Goal: Task Accomplishment & Management: Manage account settings

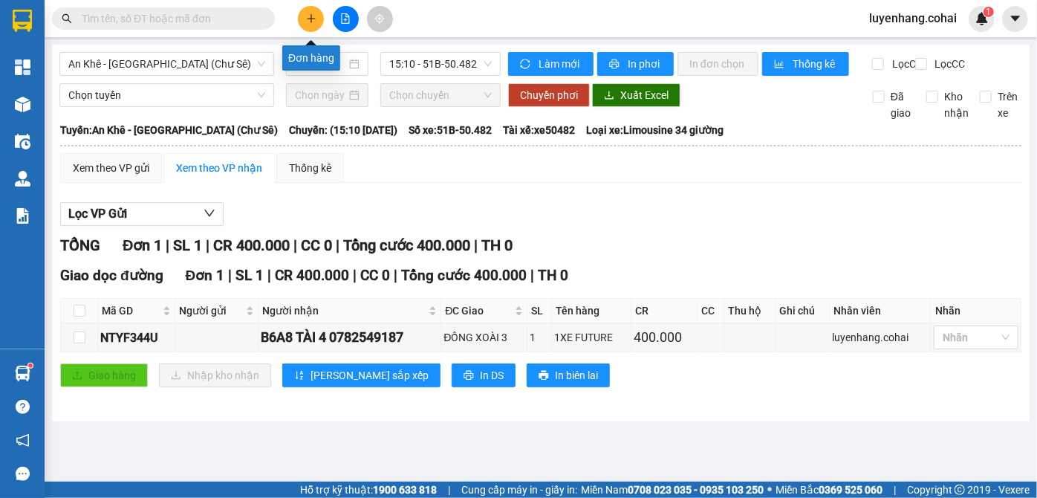
click at [309, 12] on button at bounding box center [311, 19] width 26 height 26
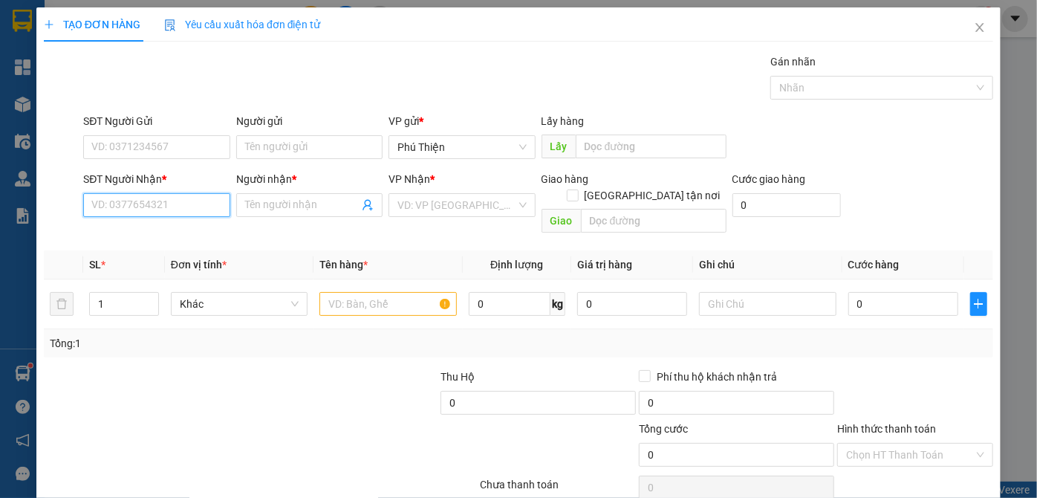
click at [134, 204] on input "SĐT Người Nhận *" at bounding box center [156, 205] width 146 height 24
click at [158, 236] on div "0983442057 - hưng" at bounding box center [154, 234] width 127 height 16
type input "0983442057"
type input "hưng"
type input "0983442057"
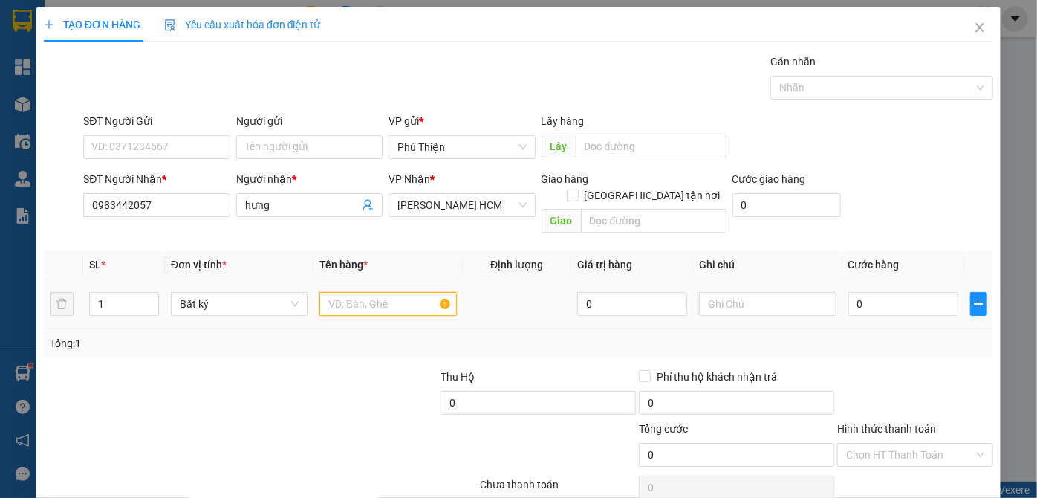
click at [348, 292] on input "text" at bounding box center [387, 304] width 137 height 24
type input "thùng"
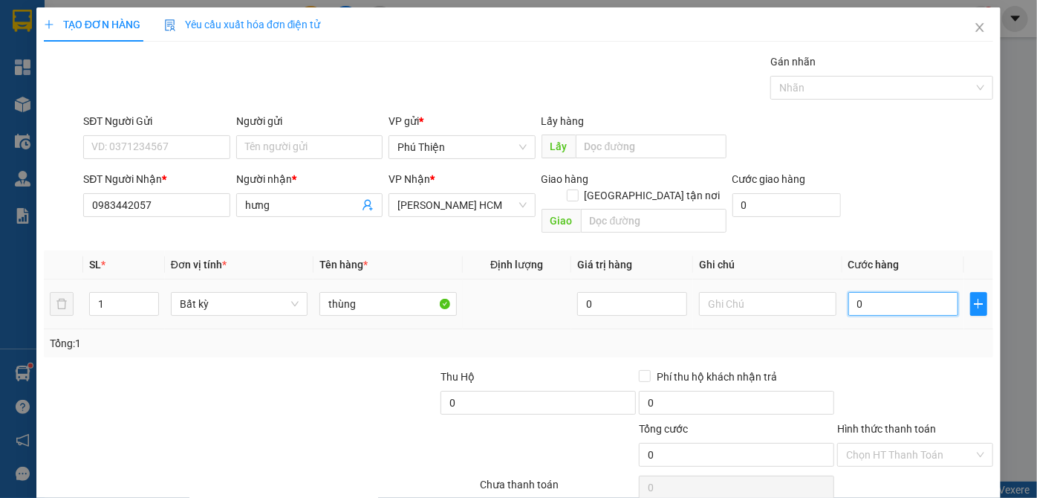
click at [880, 292] on input "0" at bounding box center [903, 304] width 110 height 24
type input "5"
type input "50"
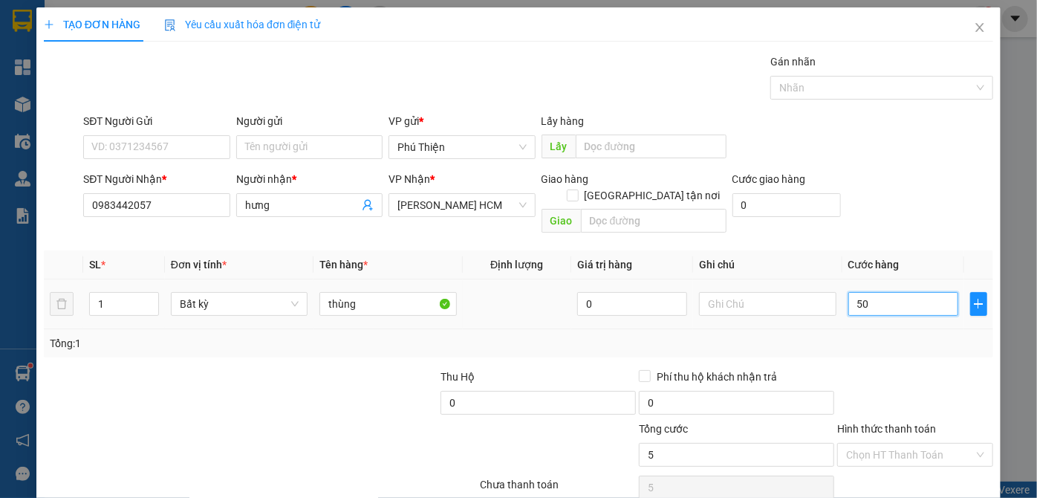
type input "50"
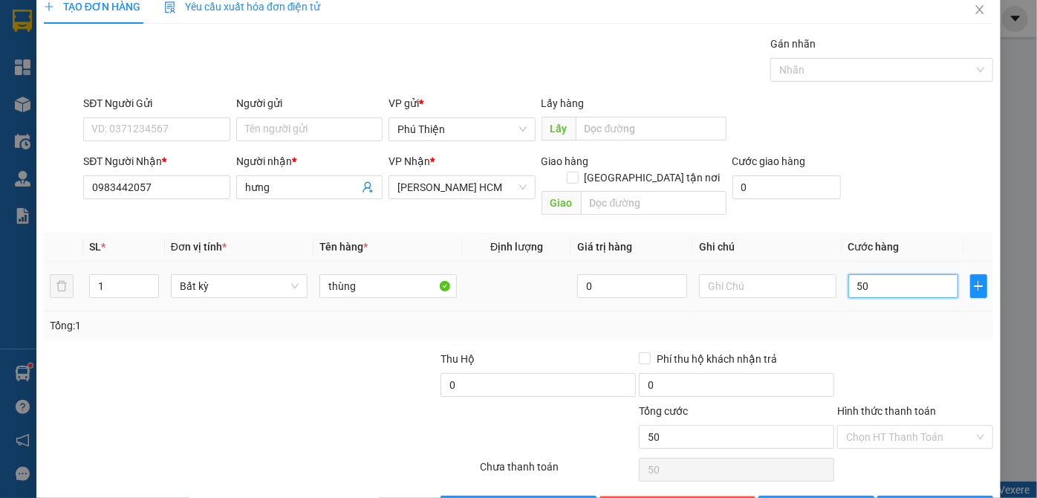
scroll to position [50, 0]
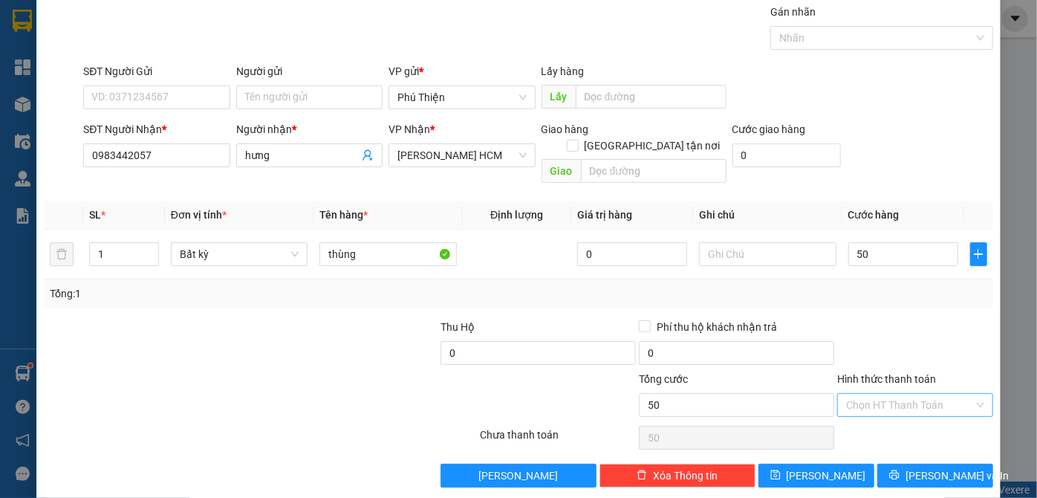
type input "50.000"
click at [881, 394] on input "Hình thức thanh toán" at bounding box center [910, 405] width 128 height 22
click at [878, 424] on div "Tại văn phòng" at bounding box center [907, 417] width 155 height 24
type input "0"
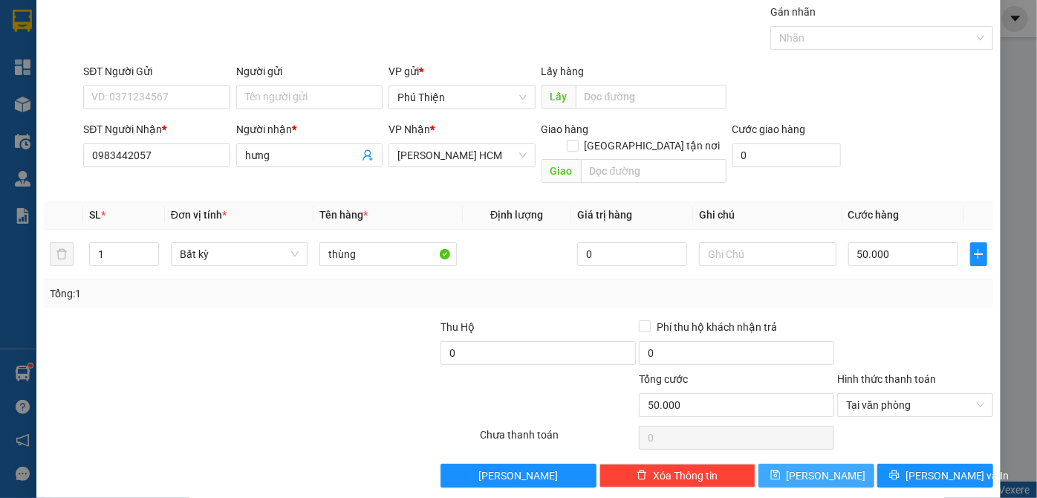
click at [830, 464] on button "[PERSON_NAME]" at bounding box center [817, 476] width 116 height 24
type input "0"
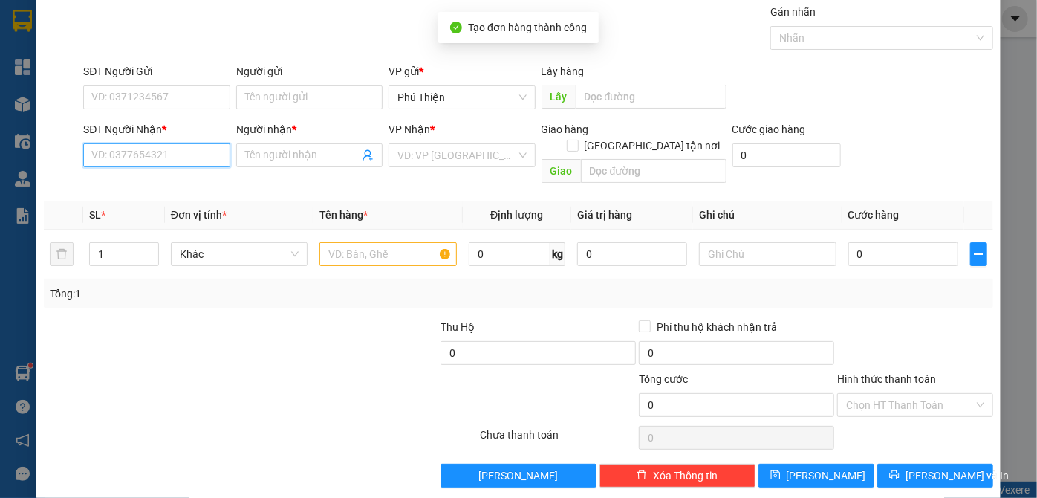
click at [160, 159] on input "SĐT Người Nhận *" at bounding box center [156, 155] width 146 height 24
click at [114, 149] on input "0869208911" at bounding box center [156, 155] width 146 height 24
click at [186, 155] on input "0896208911" at bounding box center [156, 155] width 146 height 24
type input "0896208911"
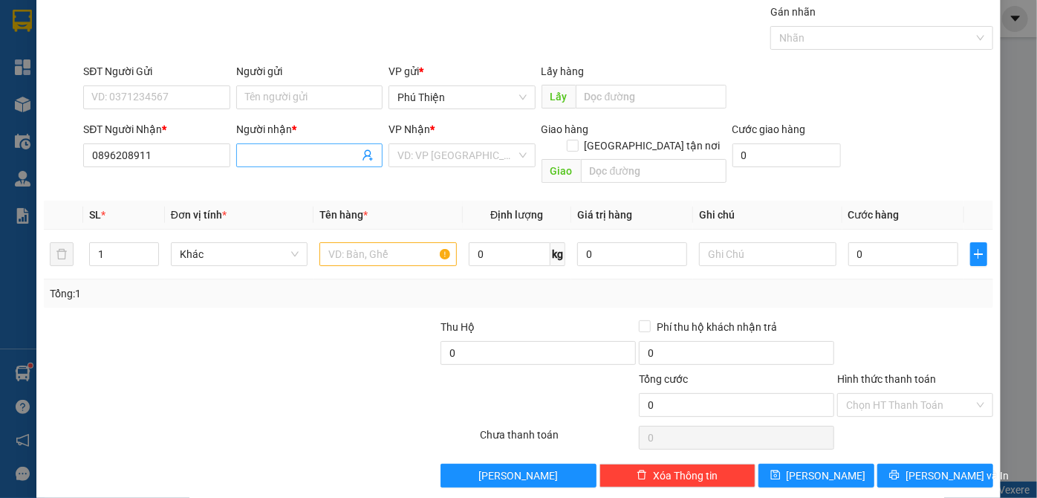
click at [316, 155] on input "Người nhận *" at bounding box center [302, 155] width 114 height 16
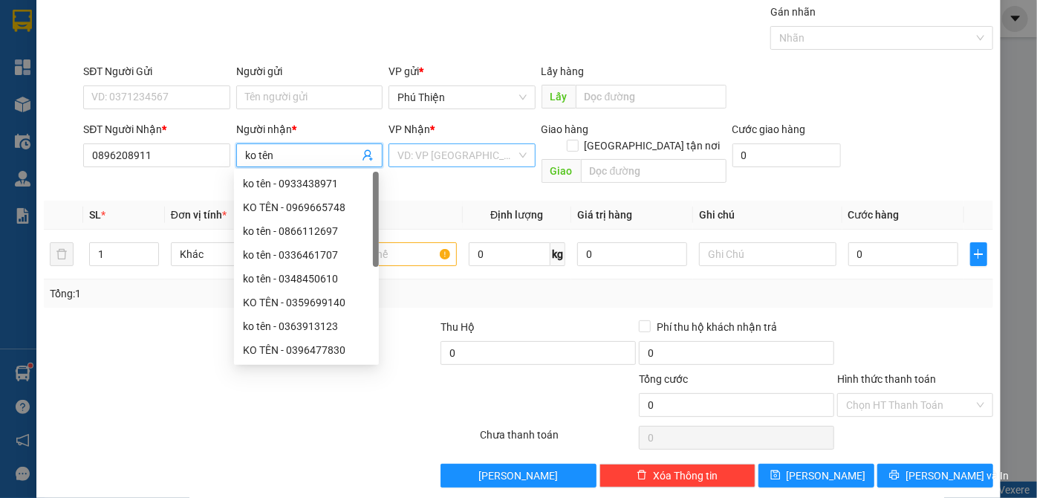
type input "ko tên"
click at [485, 159] on input "search" at bounding box center [456, 155] width 118 height 22
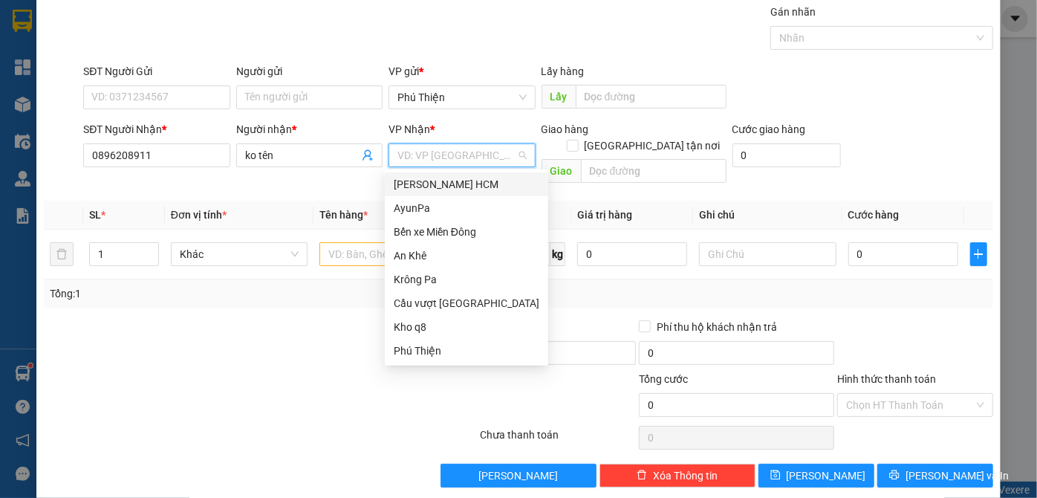
click at [473, 181] on div "[PERSON_NAME] HCM" at bounding box center [467, 184] width 146 height 16
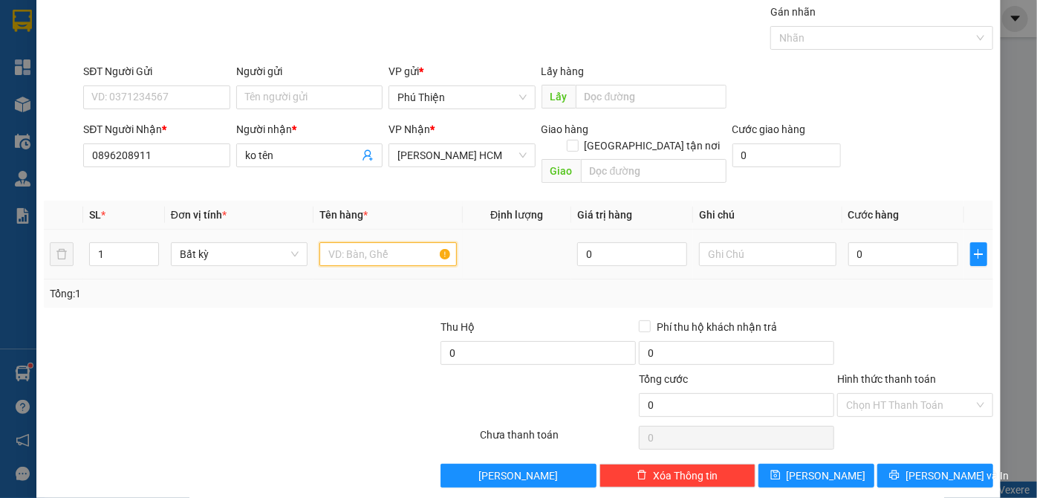
click at [343, 242] on input "text" at bounding box center [387, 254] width 137 height 24
type input "t.xốp"
click at [885, 242] on input "0" at bounding box center [903, 254] width 110 height 24
type input "5"
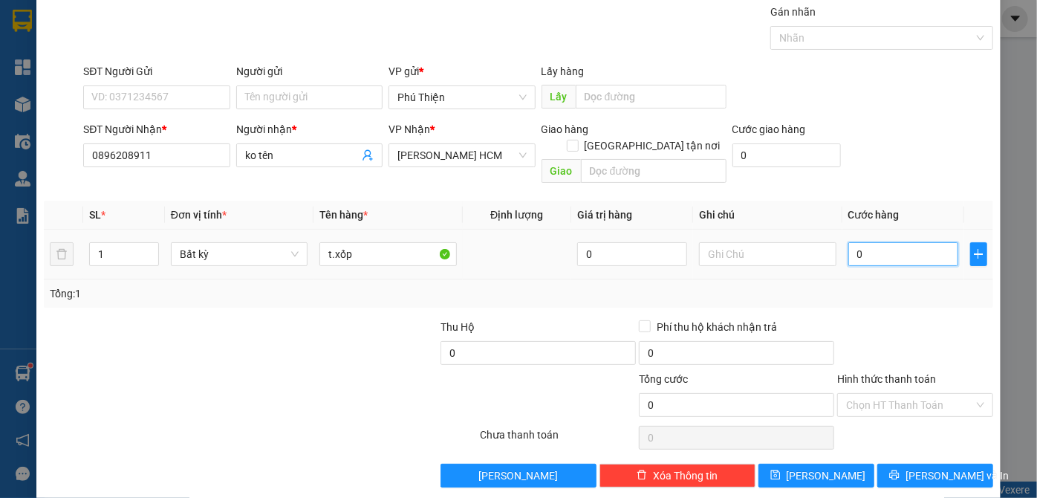
type input "5"
type input "50"
type input "50.000"
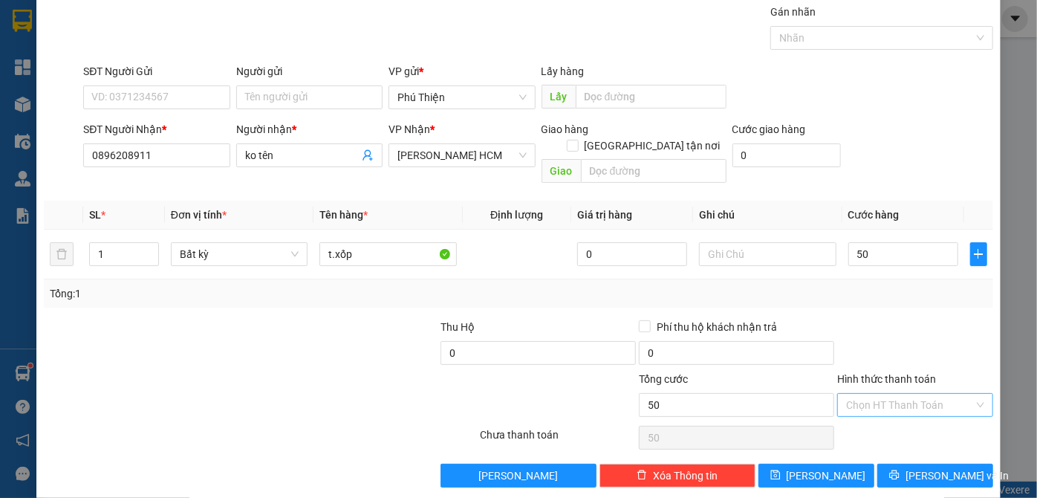
type input "50.000"
drag, startPoint x: 912, startPoint y: 390, endPoint x: 895, endPoint y: 416, distance: 31.1
click at [912, 394] on input "Hình thức thanh toán" at bounding box center [910, 405] width 128 height 22
click at [890, 421] on div "Tại văn phòng" at bounding box center [907, 417] width 137 height 16
type input "0"
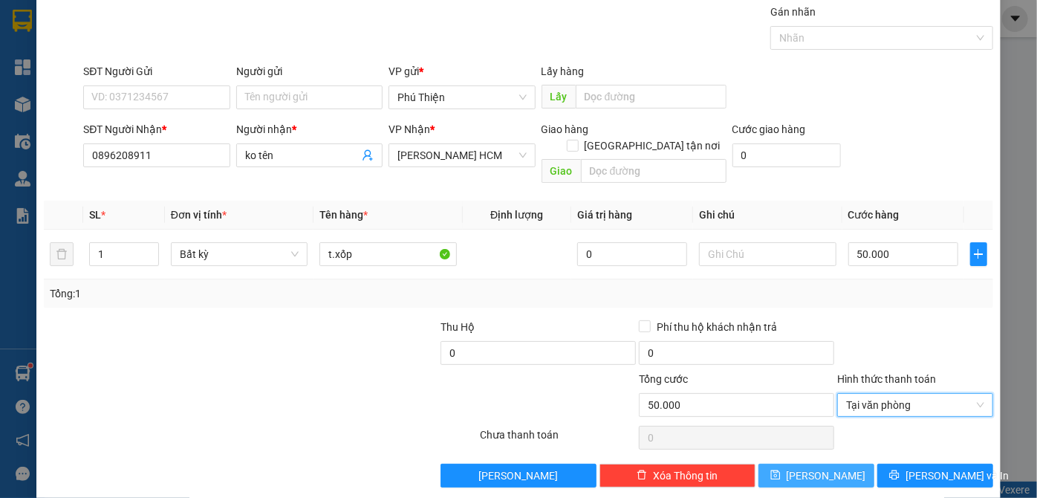
click at [806, 464] on button "[PERSON_NAME]" at bounding box center [817, 476] width 116 height 24
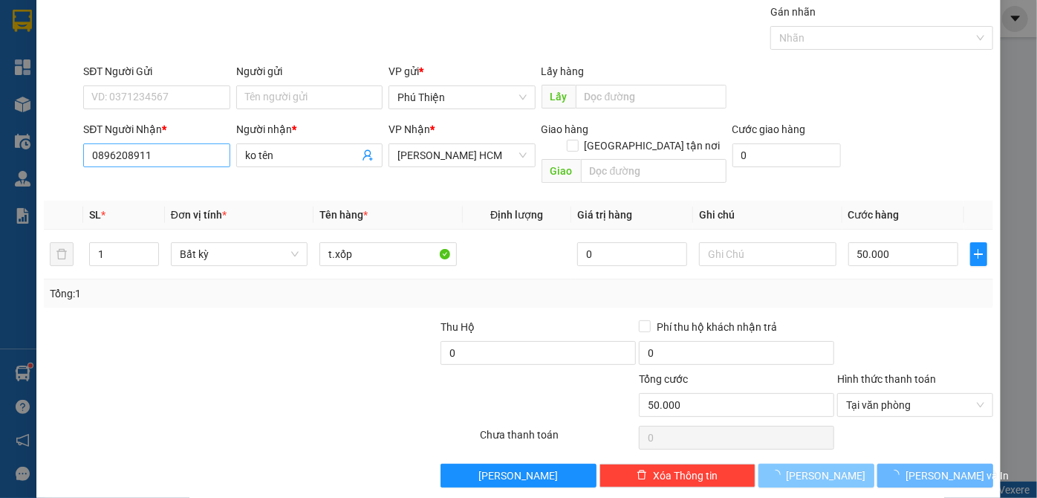
type input "0"
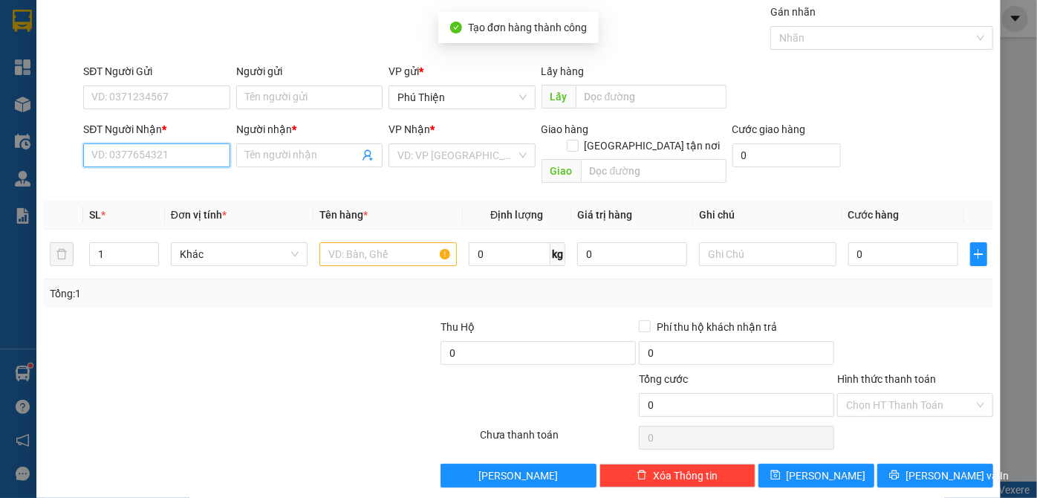
click at [150, 151] on input "SĐT Người Nhận *" at bounding box center [156, 155] width 146 height 24
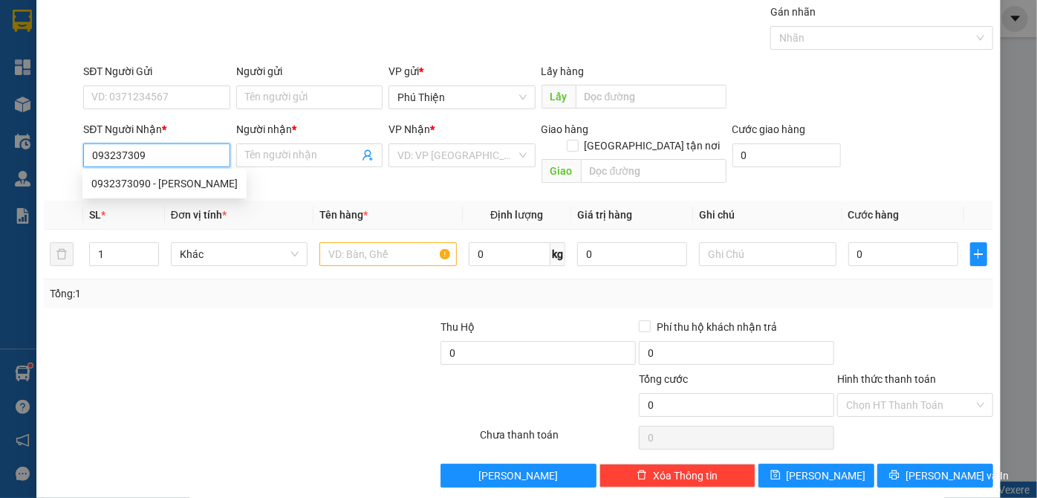
type input "0932373090"
click at [163, 178] on div "0932373090 - [PERSON_NAME]" at bounding box center [164, 183] width 146 height 16
type input "[PERSON_NAME]"
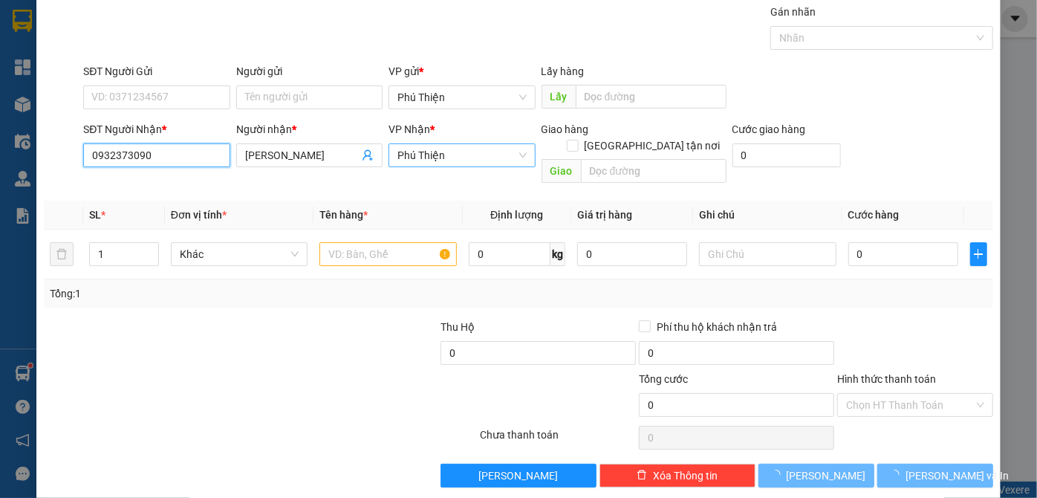
click at [432, 145] on span "Phú Thiện" at bounding box center [461, 155] width 129 height 22
type input "0932373090"
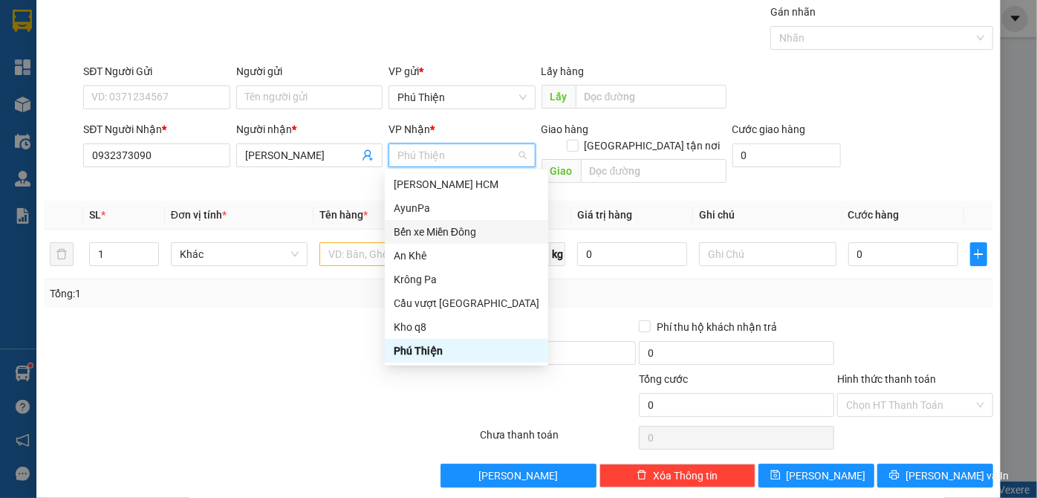
click at [440, 238] on div "Bến xe Miền Đông" at bounding box center [467, 232] width 146 height 16
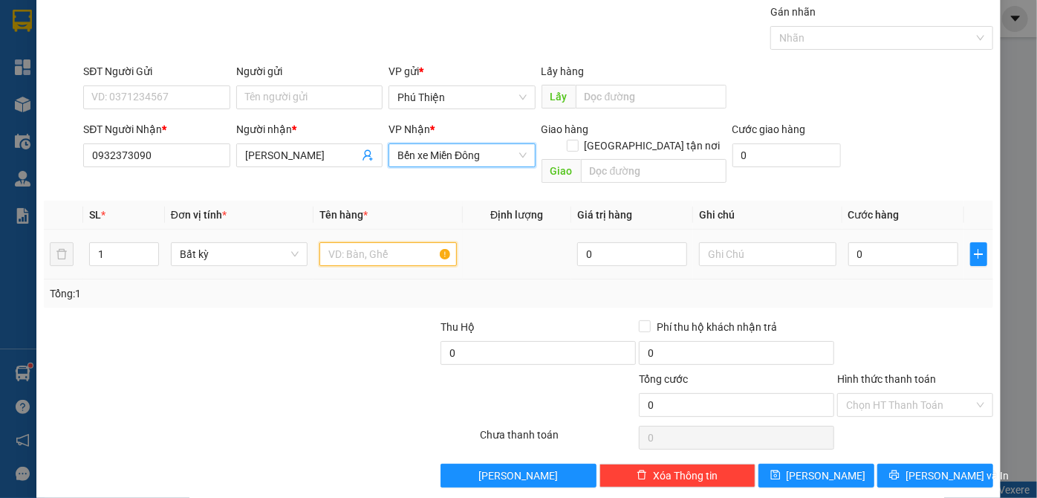
click at [370, 242] on input "text" at bounding box center [387, 254] width 137 height 24
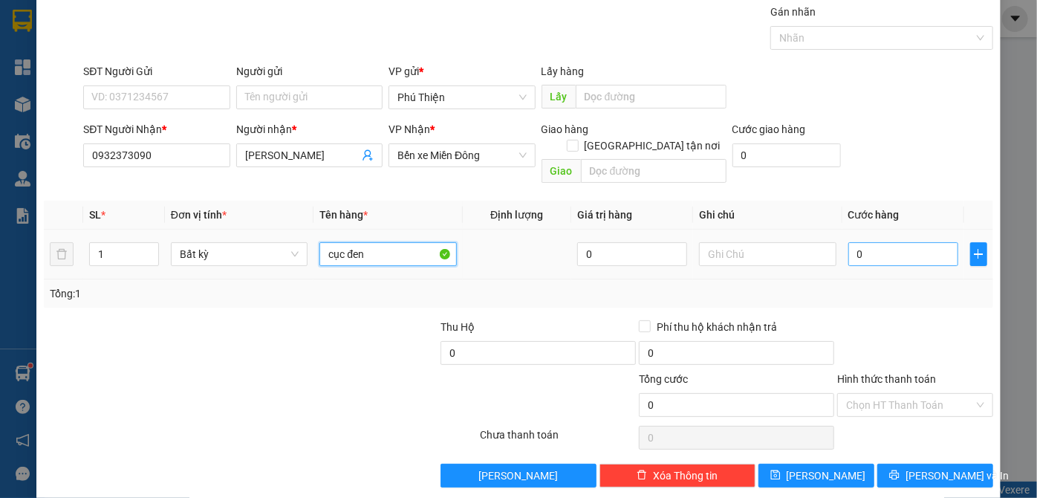
type input "cục đen"
click at [855, 242] on input "0" at bounding box center [903, 254] width 110 height 24
type input "7"
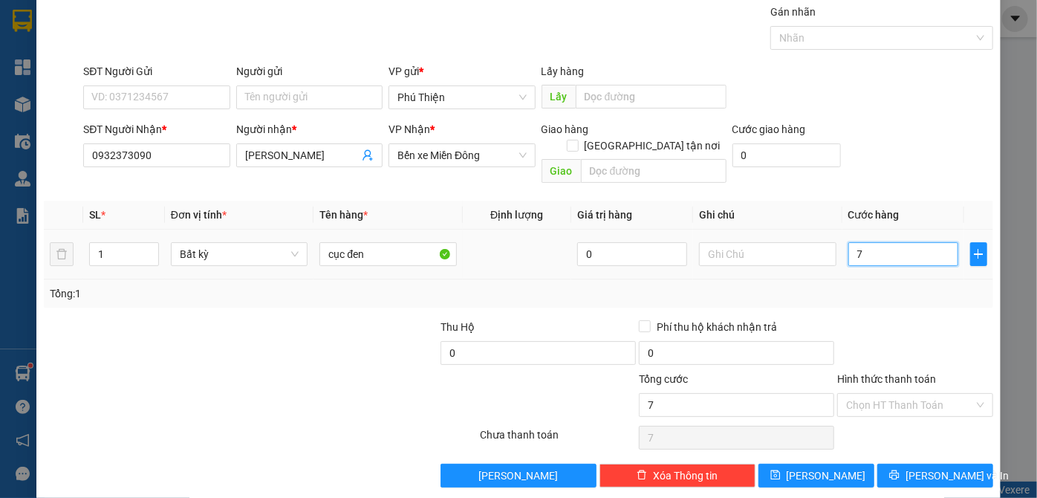
type input "70"
type input "7"
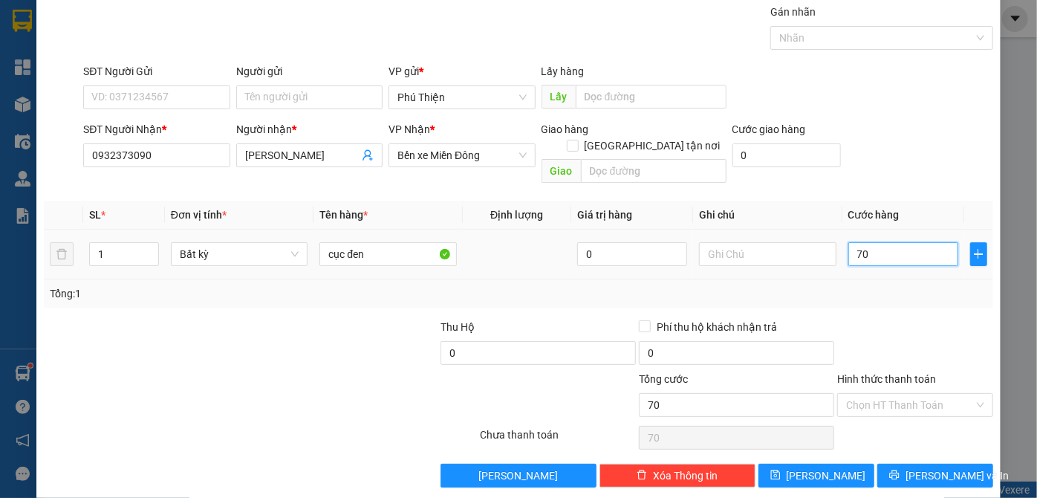
type input "7"
type input "0"
type input "60"
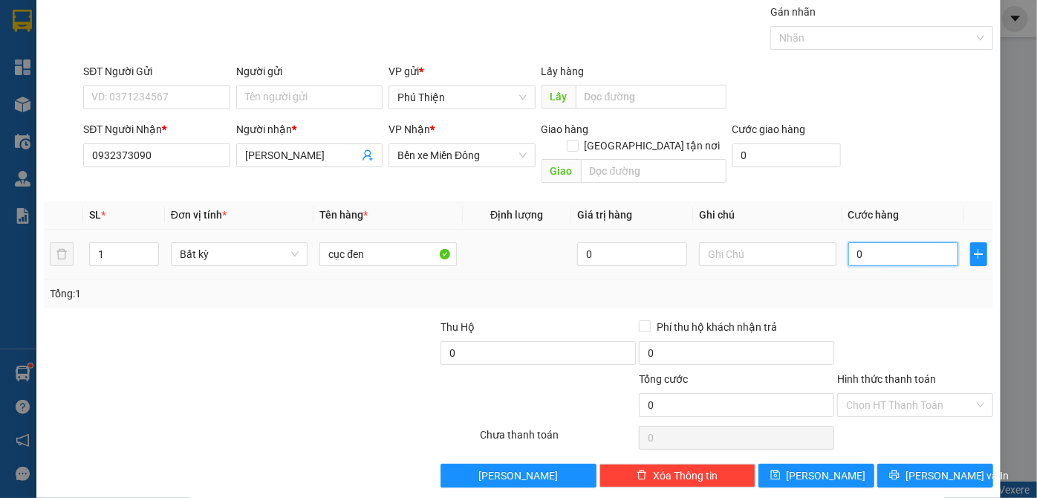
type input "60"
type input "60.000"
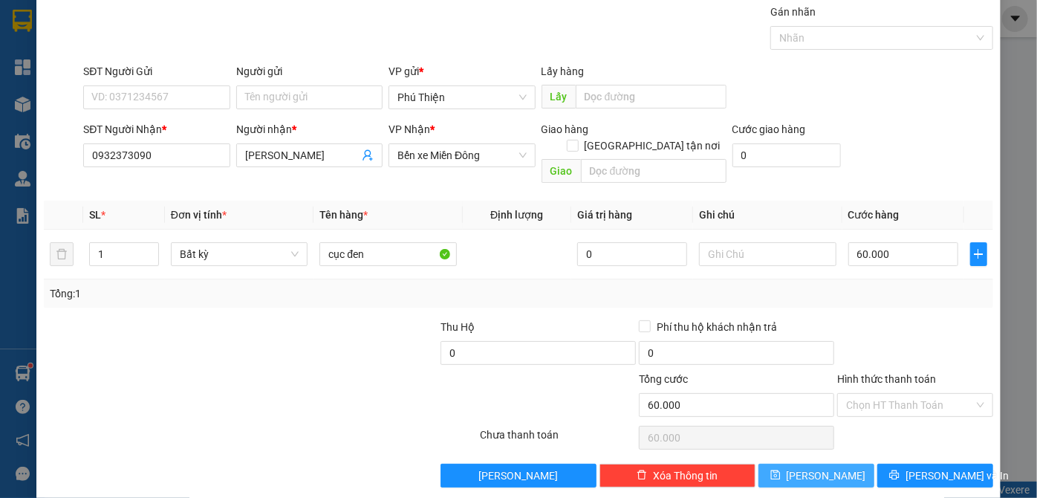
click at [832, 464] on button "[PERSON_NAME]" at bounding box center [817, 476] width 116 height 24
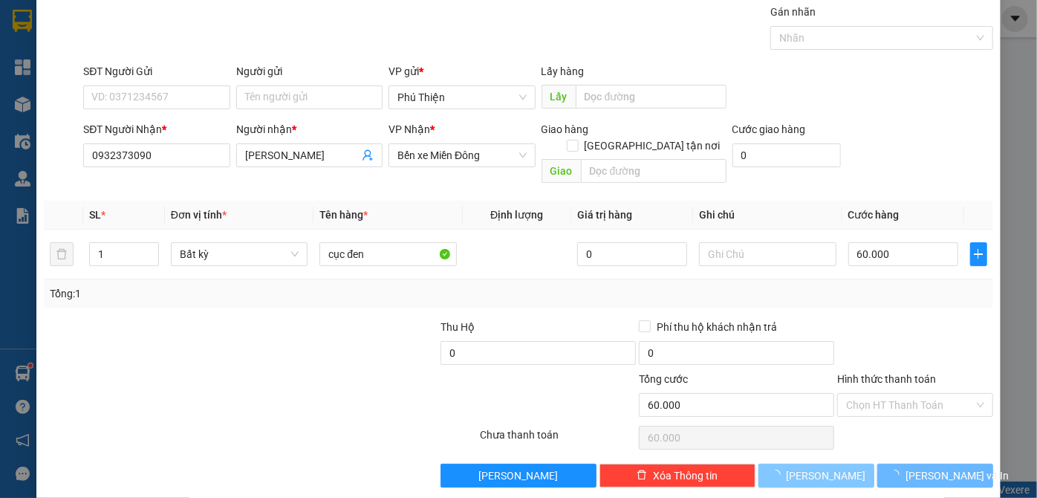
type input "0"
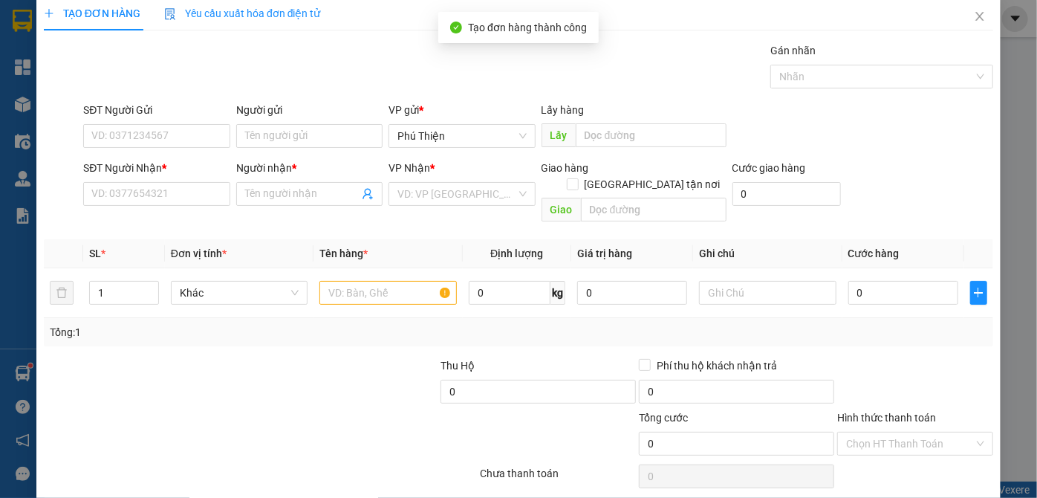
scroll to position [0, 0]
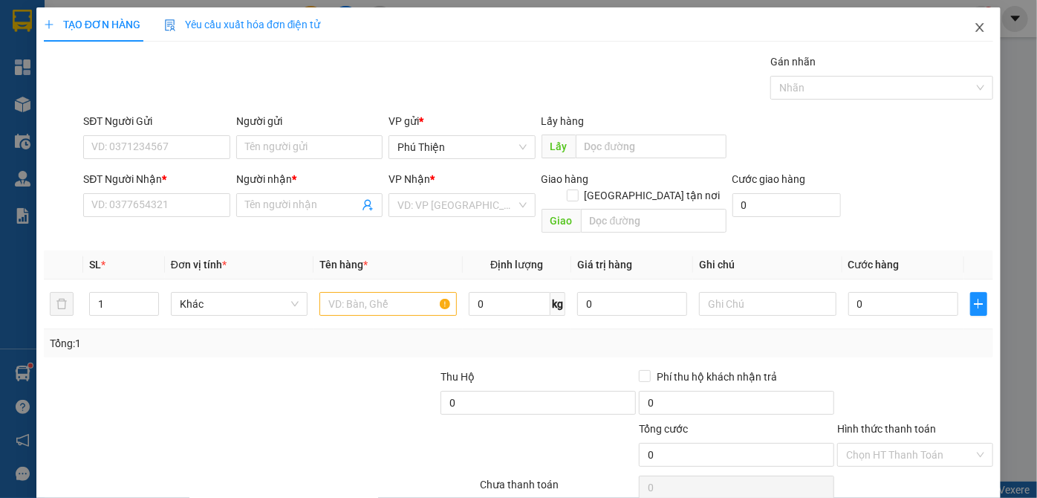
click at [974, 26] on icon "close" at bounding box center [980, 28] width 12 height 12
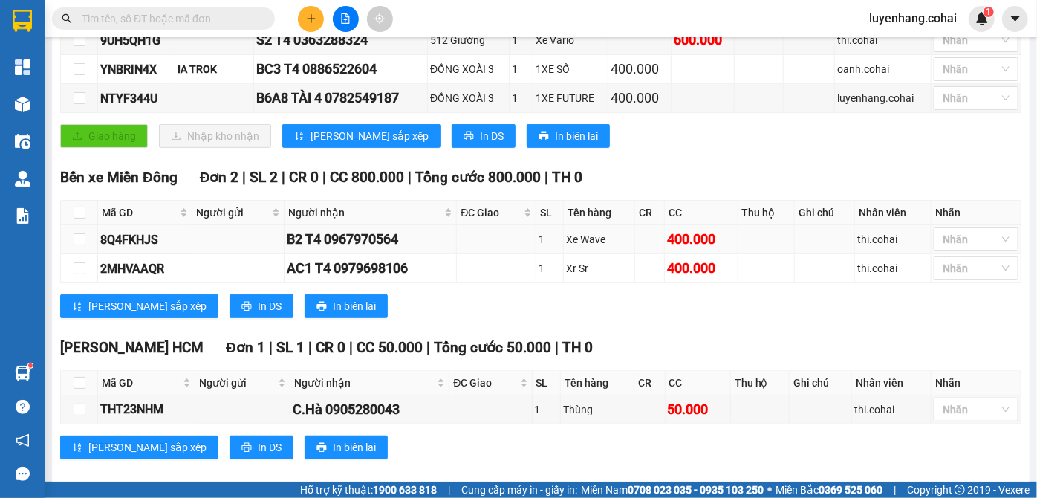
scroll to position [322, 0]
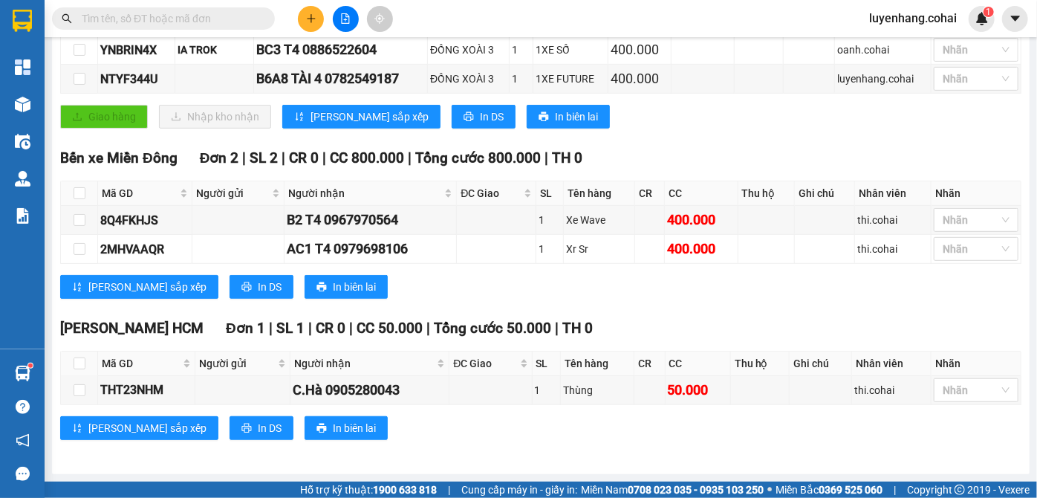
click at [643, 305] on div "Bến xe [GEOGRAPHIC_DATA] 2 | SL 2 | CR 0 | CC 800.000 | Tổng cước 800.000 | TH …" at bounding box center [540, 228] width 961 height 163
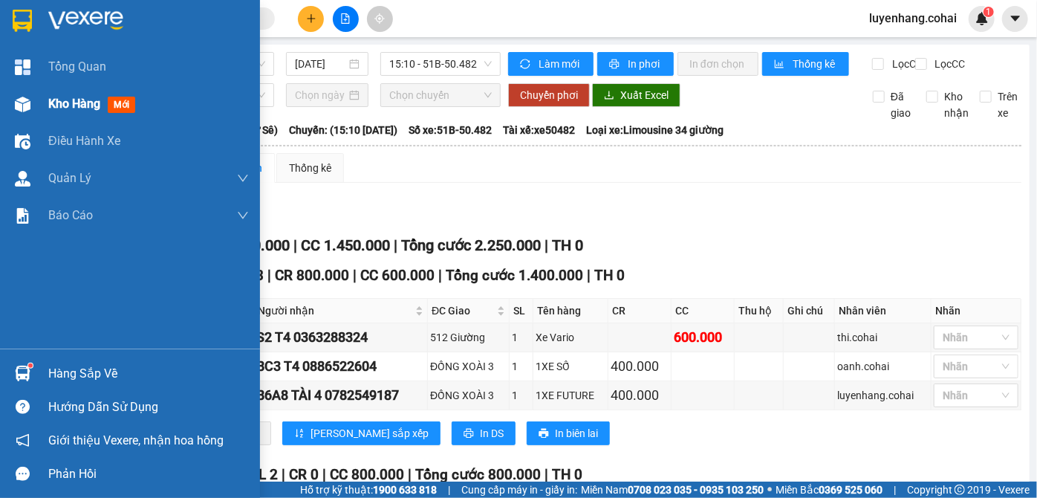
click at [34, 117] on div at bounding box center [23, 104] width 26 height 26
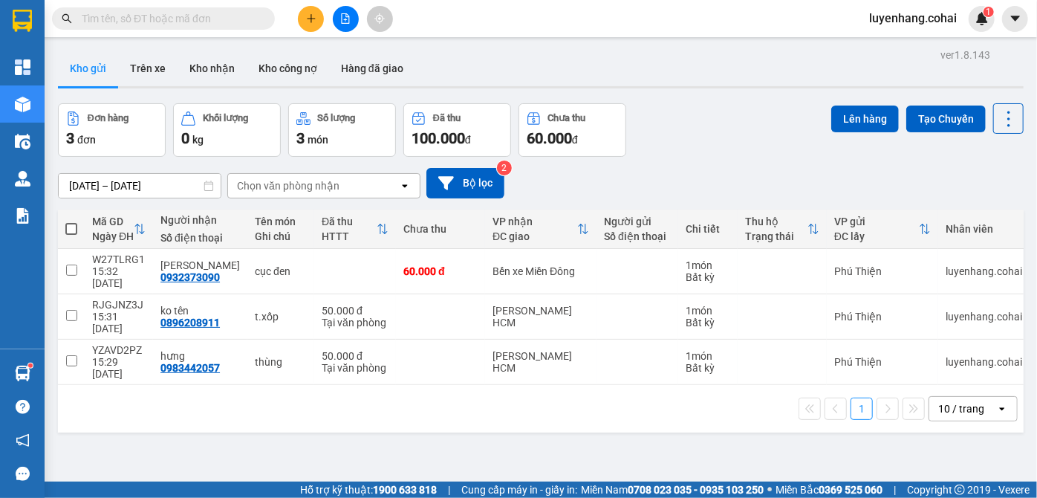
click at [71, 231] on span at bounding box center [71, 229] width 12 height 12
click at [71, 221] on input "checkbox" at bounding box center [71, 221] width 0 height 0
checkbox input "true"
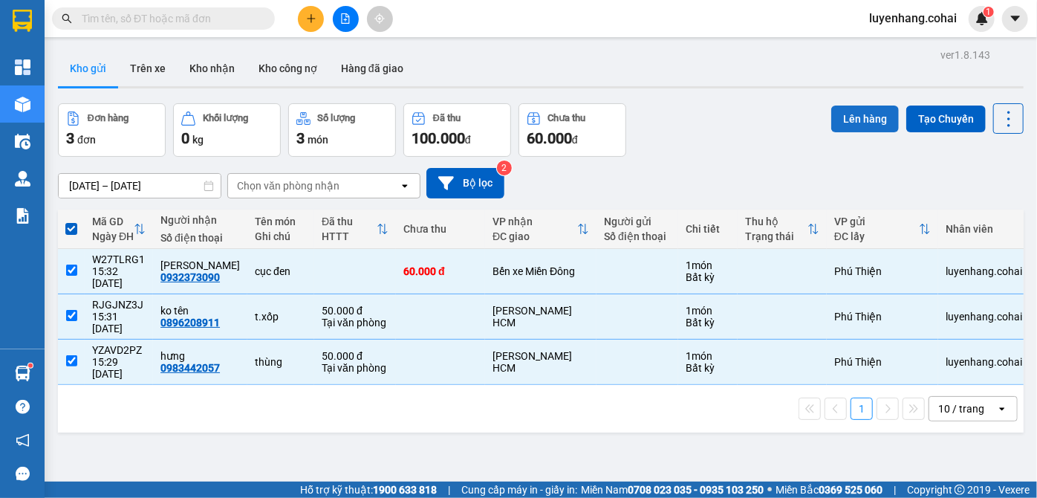
click at [860, 115] on button "Lên hàng" at bounding box center [865, 118] width 68 height 27
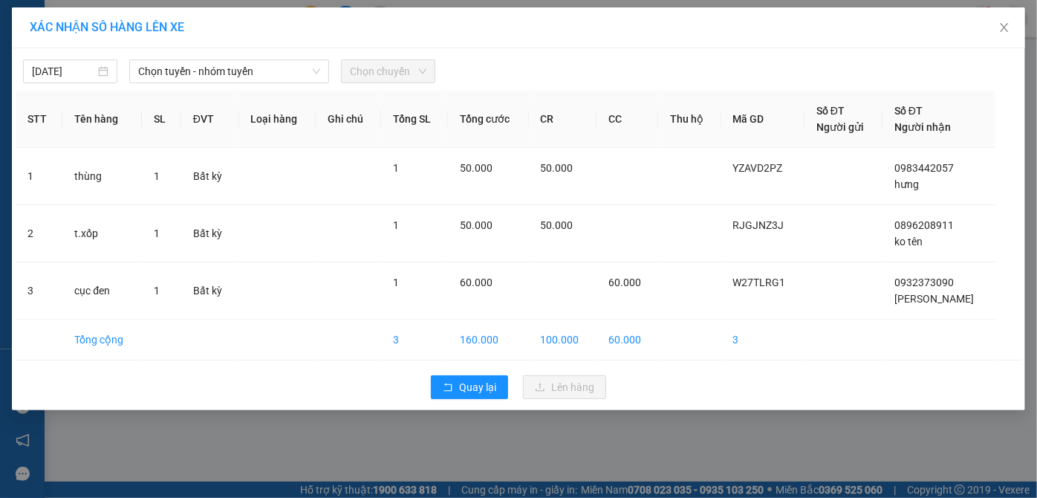
drag, startPoint x: 223, startPoint y: 77, endPoint x: 214, endPoint y: 83, distance: 10.7
click at [218, 82] on span "Chọn tuyến - nhóm tuyến" at bounding box center [229, 71] width 183 height 22
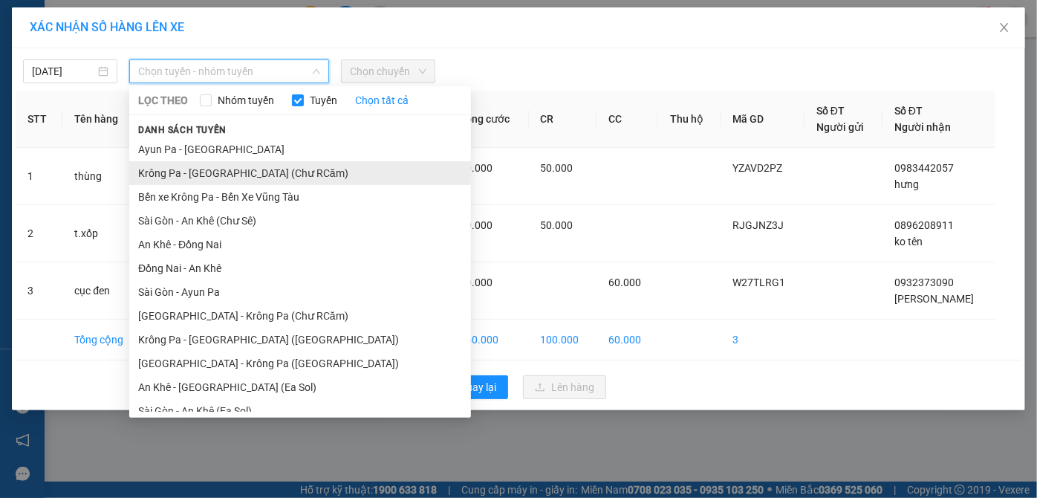
click at [390, 165] on li "Krông Pa - [GEOGRAPHIC_DATA] (Chư RCăm)" at bounding box center [300, 173] width 342 height 24
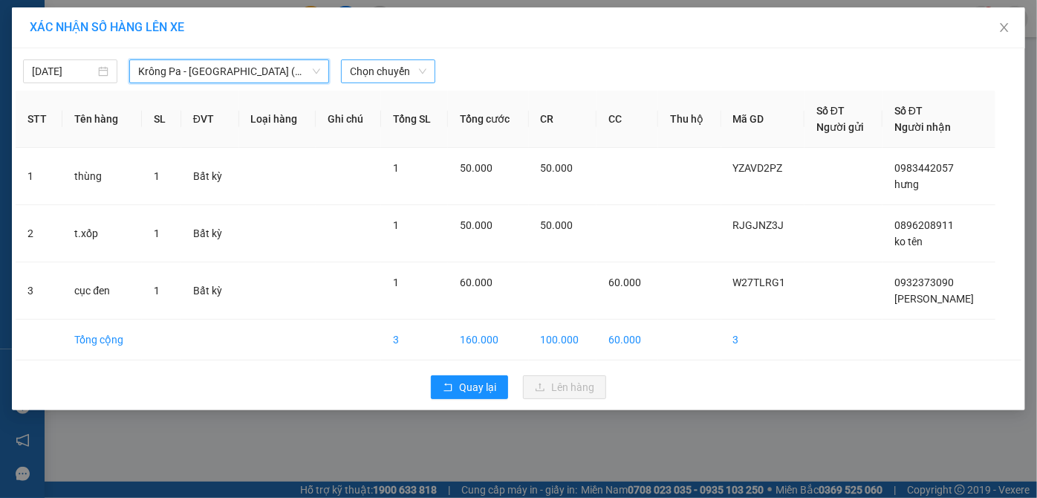
click at [401, 71] on span "Chọn chuyến" at bounding box center [388, 71] width 77 height 22
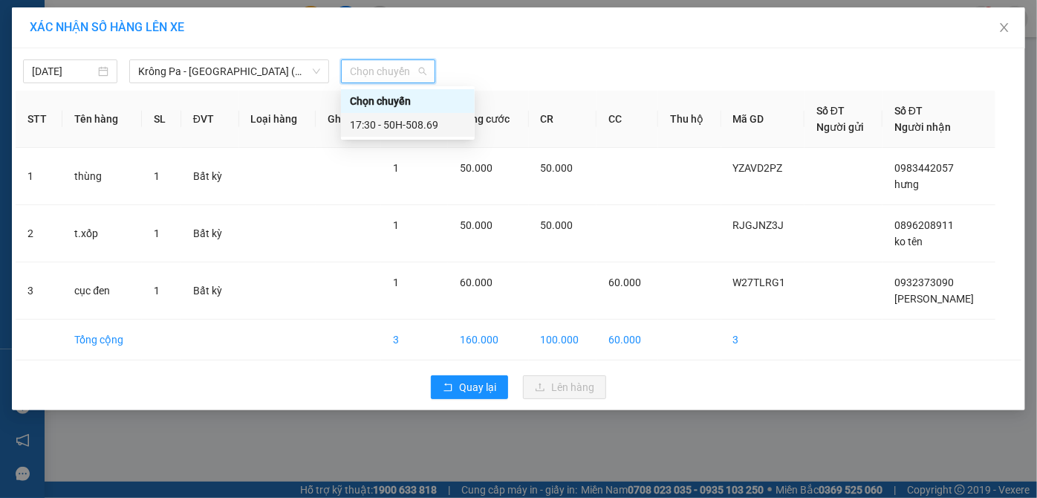
click at [436, 126] on div "17:30 - 50H-508.69" at bounding box center [408, 125] width 116 height 16
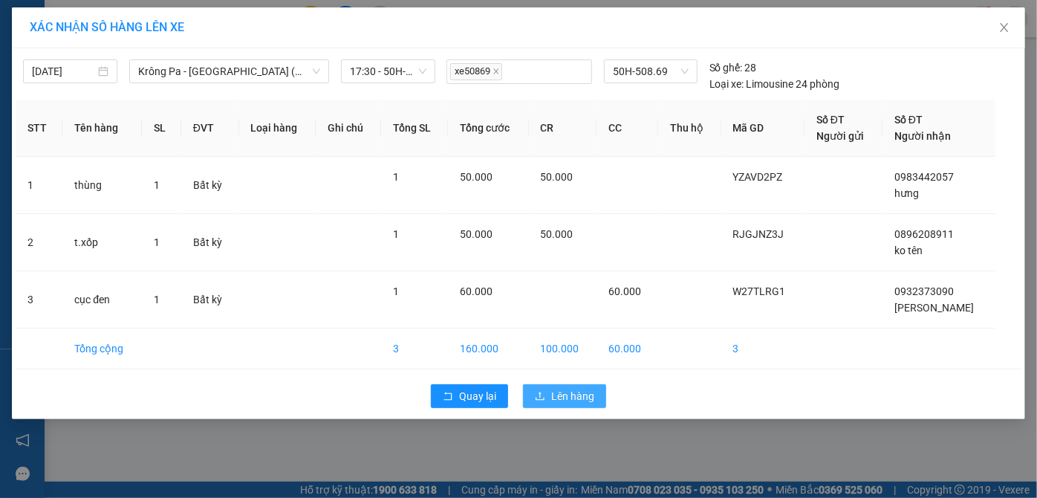
click at [572, 395] on span "Lên hàng" at bounding box center [572, 396] width 43 height 16
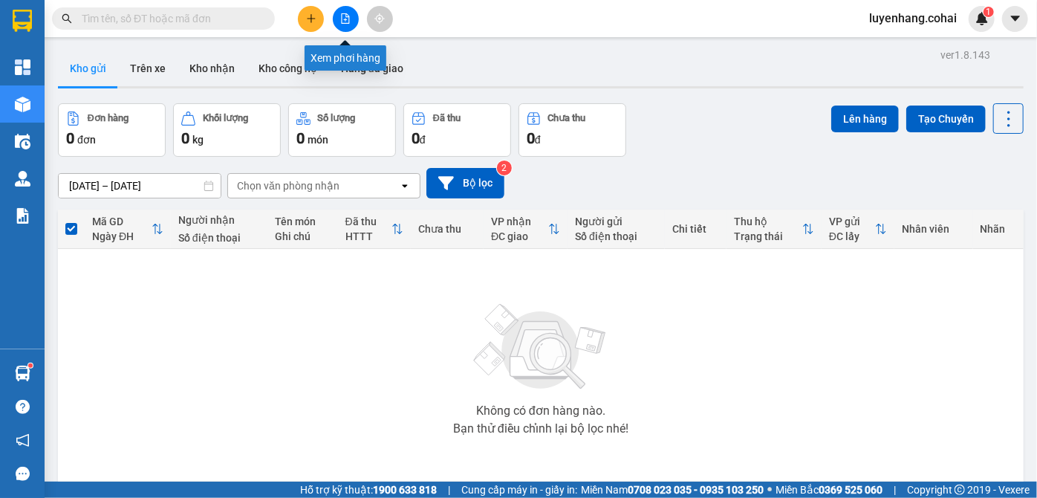
click at [341, 10] on button at bounding box center [346, 19] width 26 height 26
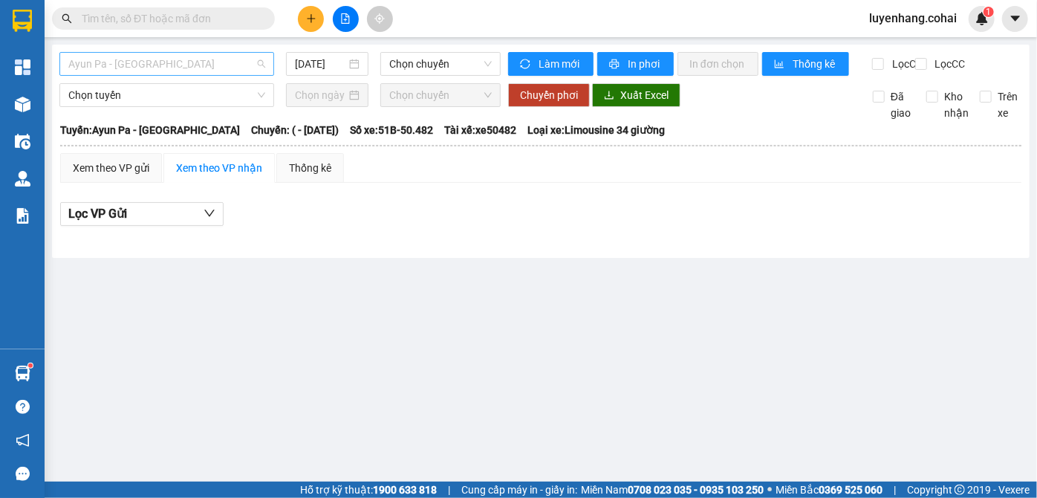
click at [204, 59] on span "Ayun Pa - [GEOGRAPHIC_DATA]" at bounding box center [166, 64] width 197 height 22
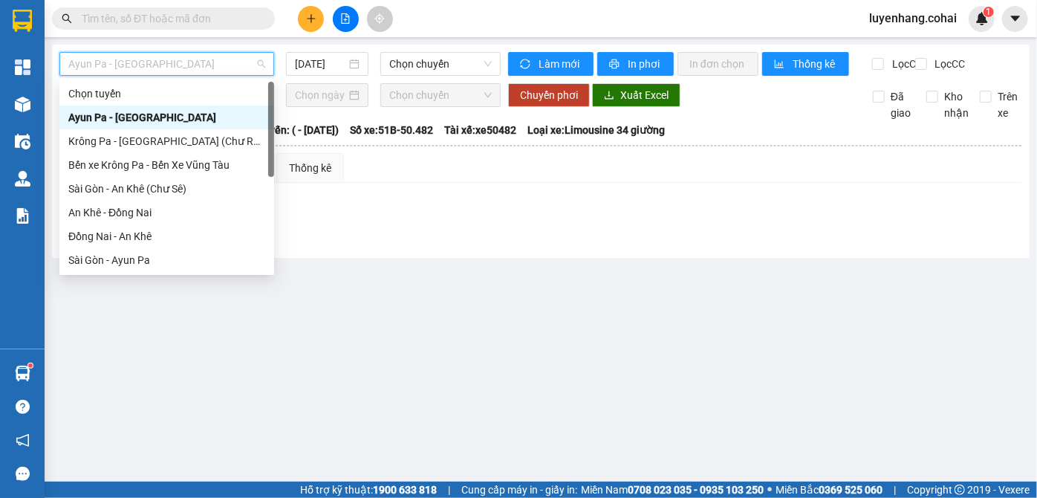
scroll to position [67, 0]
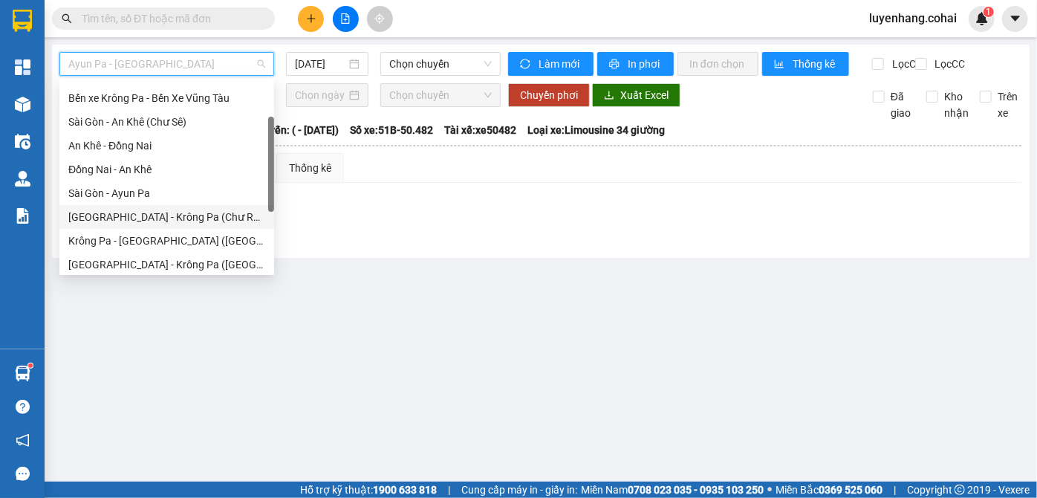
click at [188, 221] on div "[GEOGRAPHIC_DATA] - Krông Pa (Chư RCăm)" at bounding box center [166, 217] width 197 height 16
type input "[DATE]"
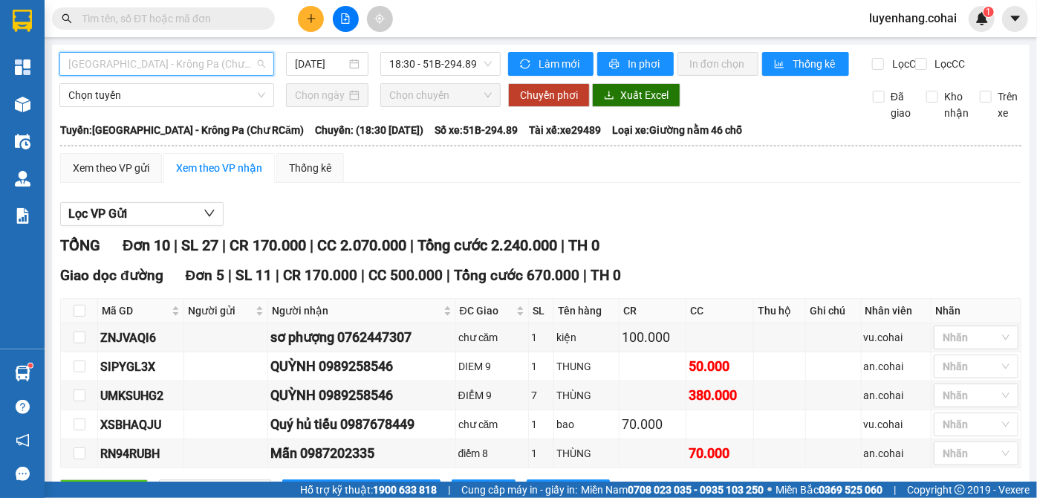
click at [234, 72] on span "[GEOGRAPHIC_DATA] - Krông Pa (Chư RCăm)" at bounding box center [166, 64] width 197 height 22
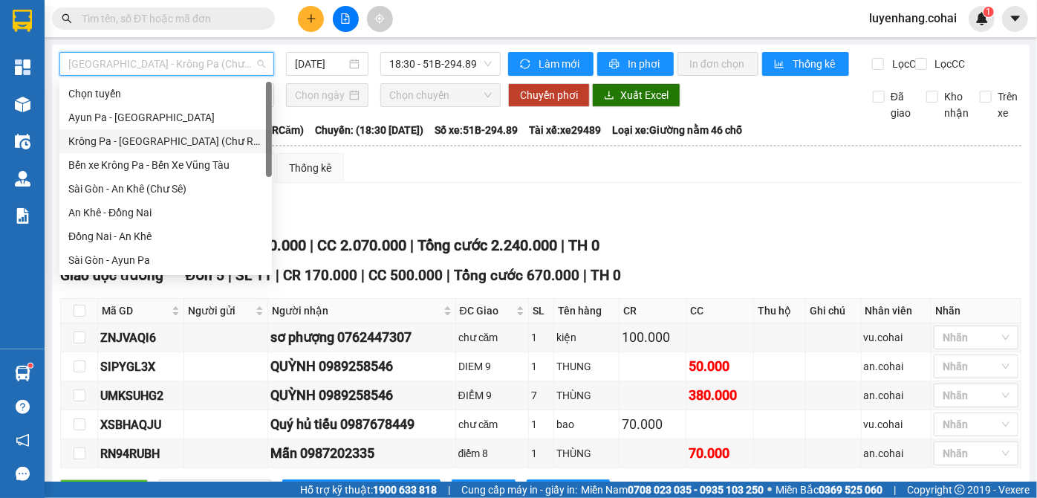
click at [195, 140] on div "Krông Pa - [GEOGRAPHIC_DATA] (Chư RCăm)" at bounding box center [165, 141] width 195 height 16
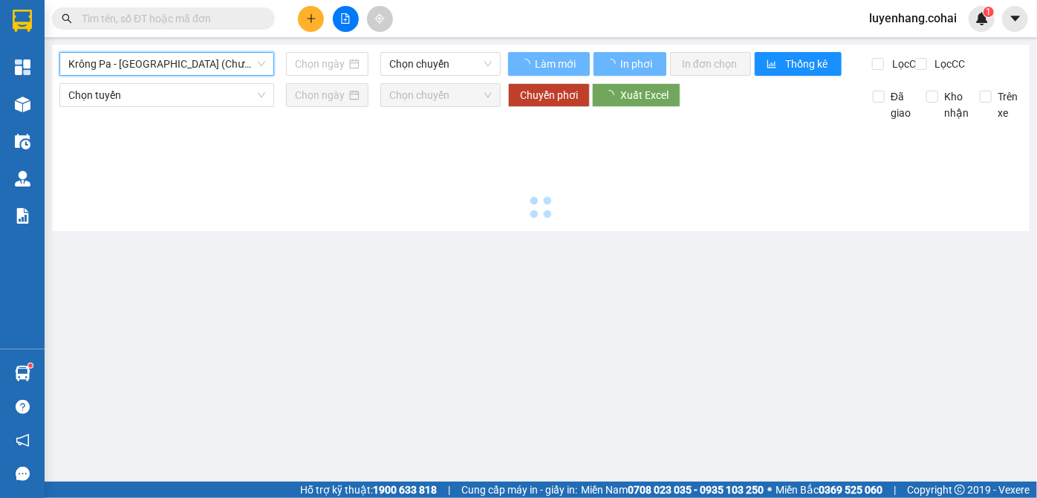
type input "[DATE]"
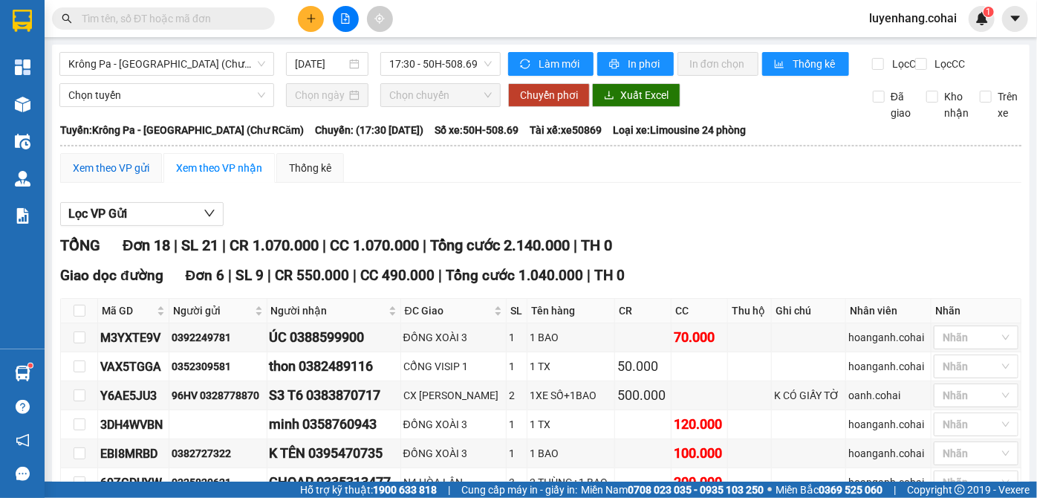
click at [144, 176] on div "Xem theo VP gửi" at bounding box center [111, 168] width 77 height 16
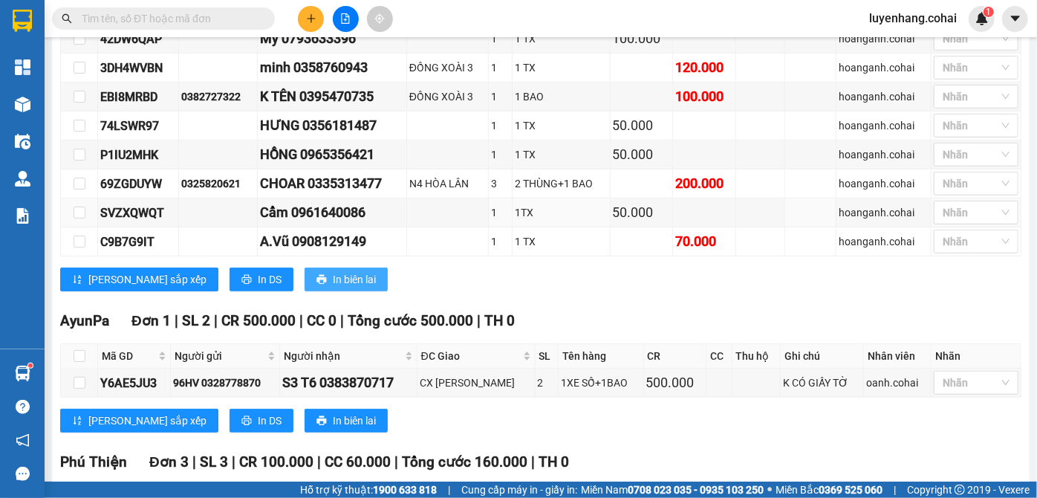
drag, startPoint x: 314, startPoint y: 203, endPoint x: 302, endPoint y: 216, distance: 17.4
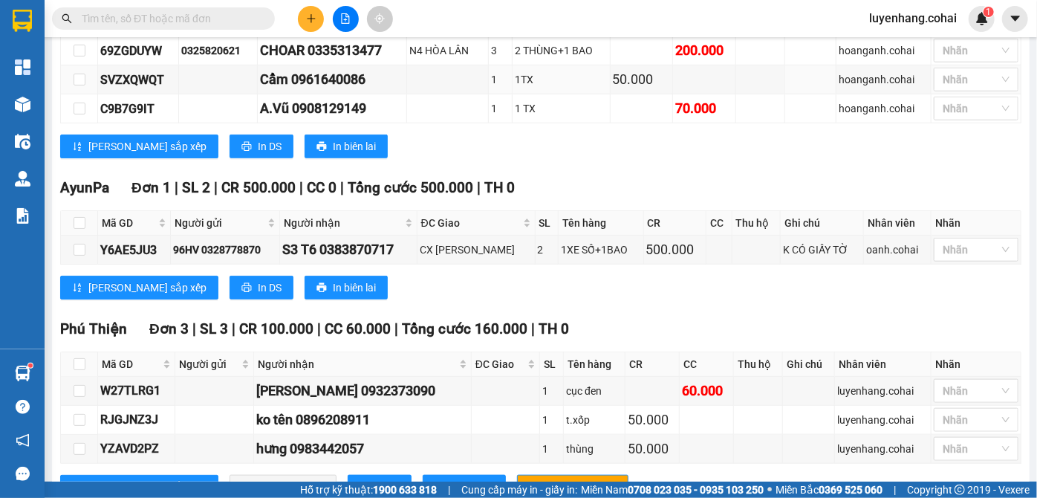
scroll to position [663, 0]
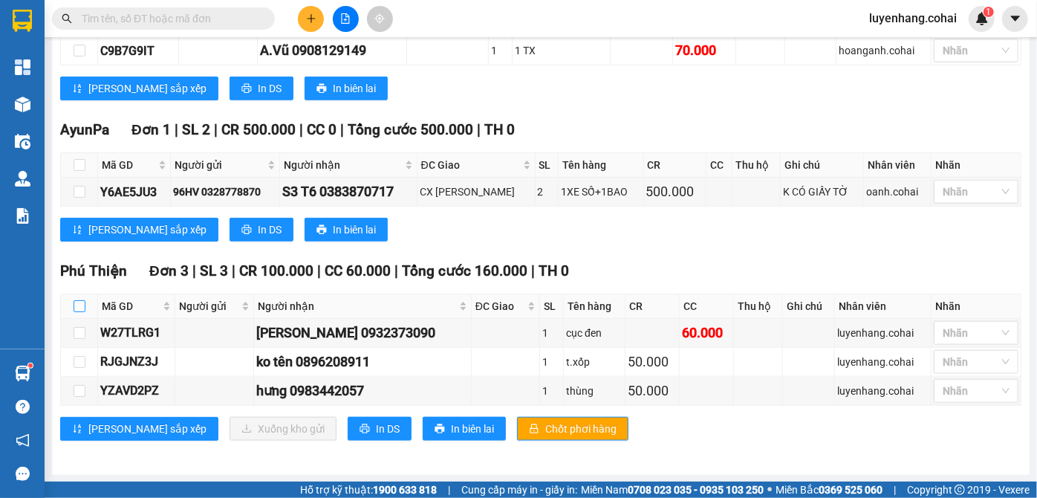
click at [81, 309] on input "checkbox" at bounding box center [80, 306] width 12 height 12
checkbox input "true"
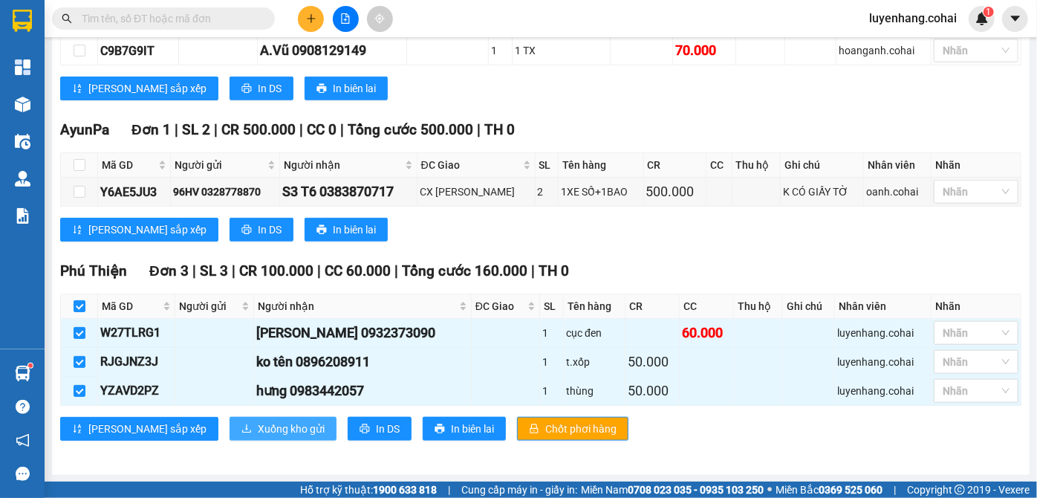
click at [258, 430] on span "Xuống kho gửi" at bounding box center [291, 429] width 67 height 16
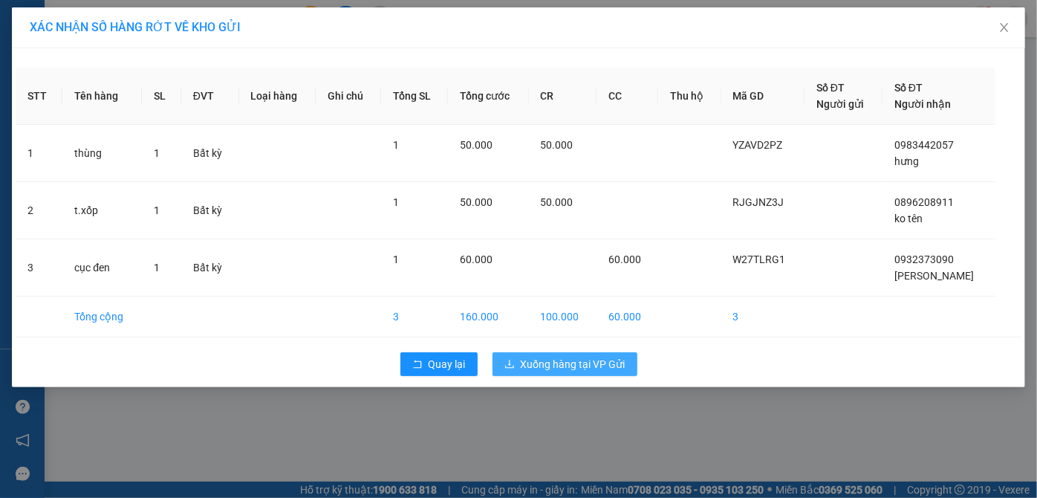
click at [553, 365] on span "Xuống hàng tại VP Gửi" at bounding box center [573, 364] width 105 height 16
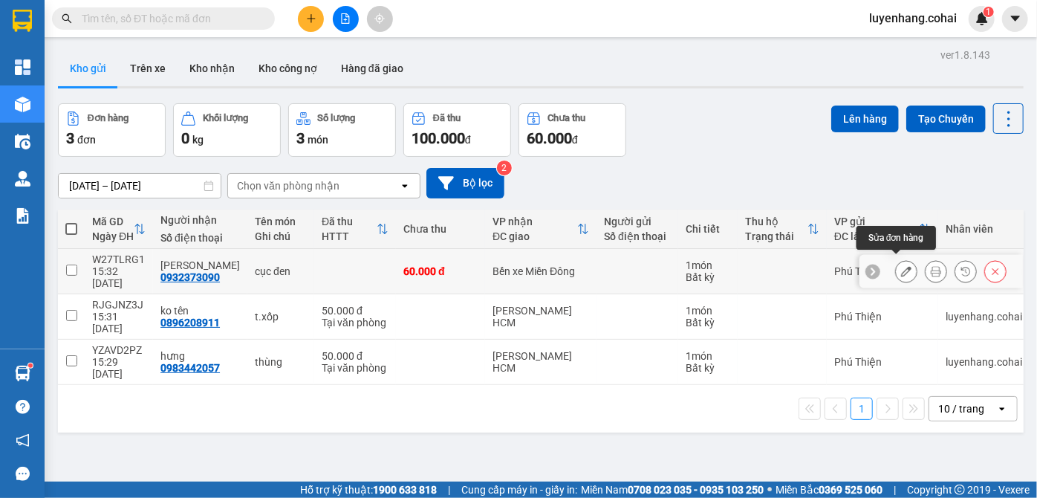
click at [901, 270] on icon at bounding box center [906, 271] width 10 height 10
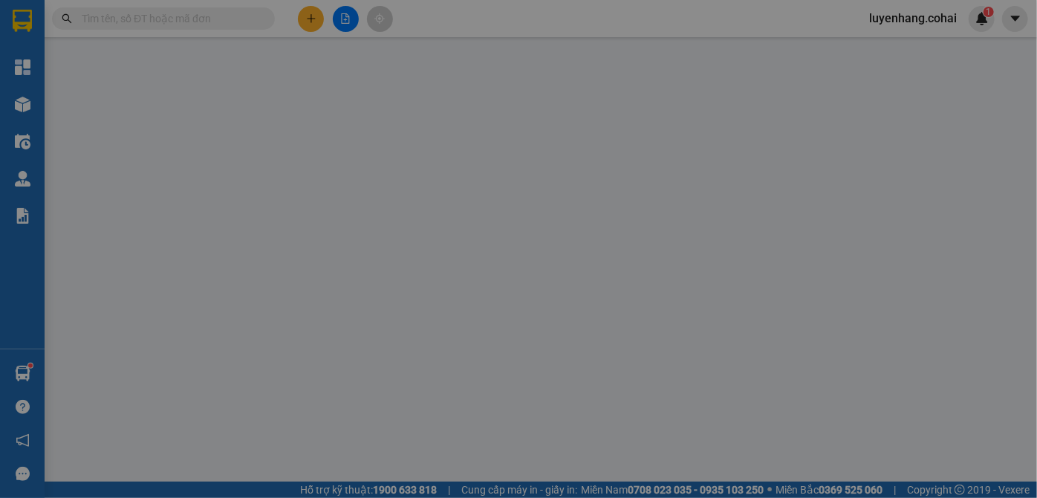
type input "0932373090"
type input "[PERSON_NAME]"
type input "60.000"
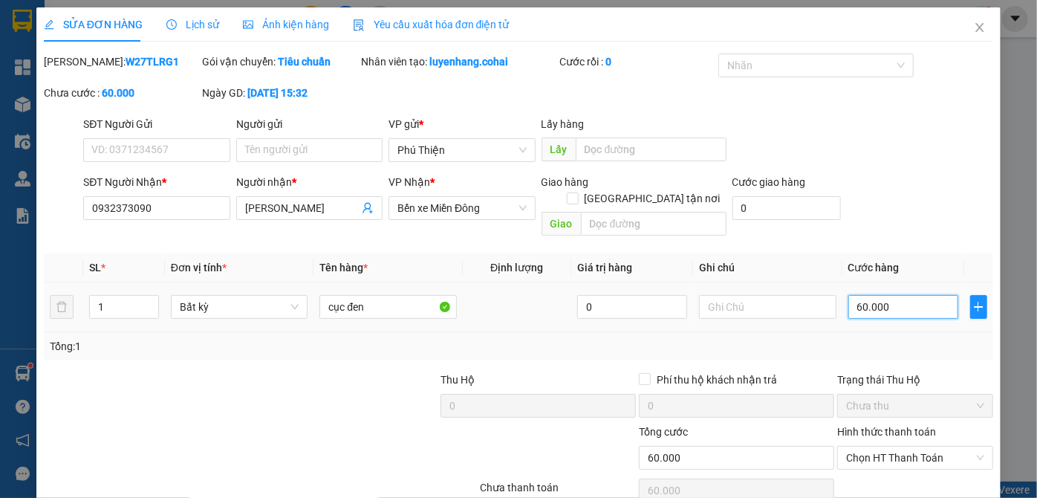
click at [884, 295] on input "60.000" at bounding box center [903, 307] width 110 height 24
type input "7"
type input "70"
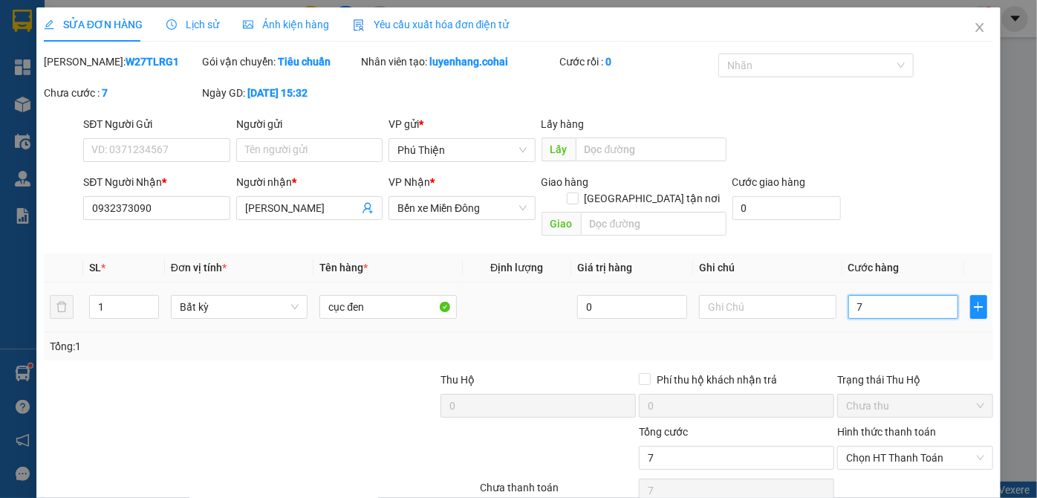
type input "70"
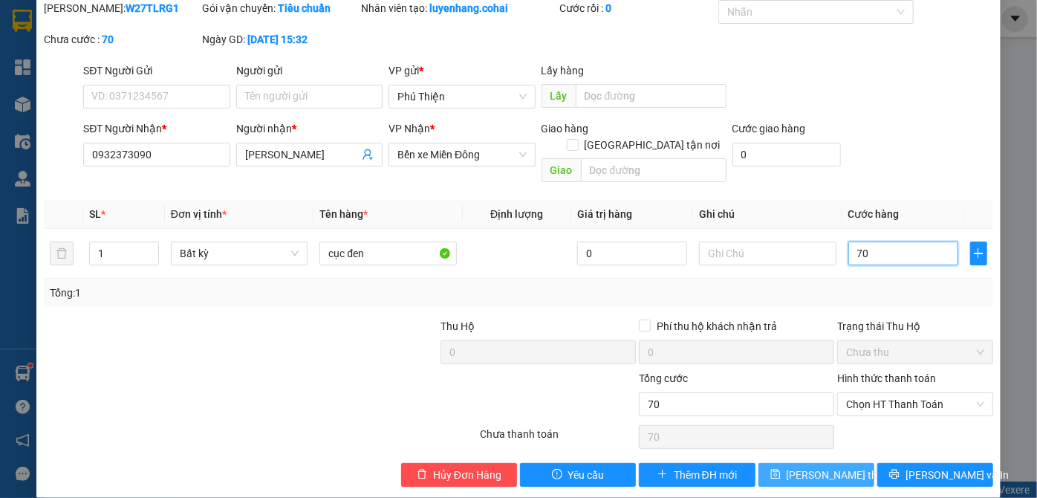
type input "70"
type input "70.000"
click at [811, 467] on span "[PERSON_NAME] thay đổi" at bounding box center [846, 475] width 119 height 16
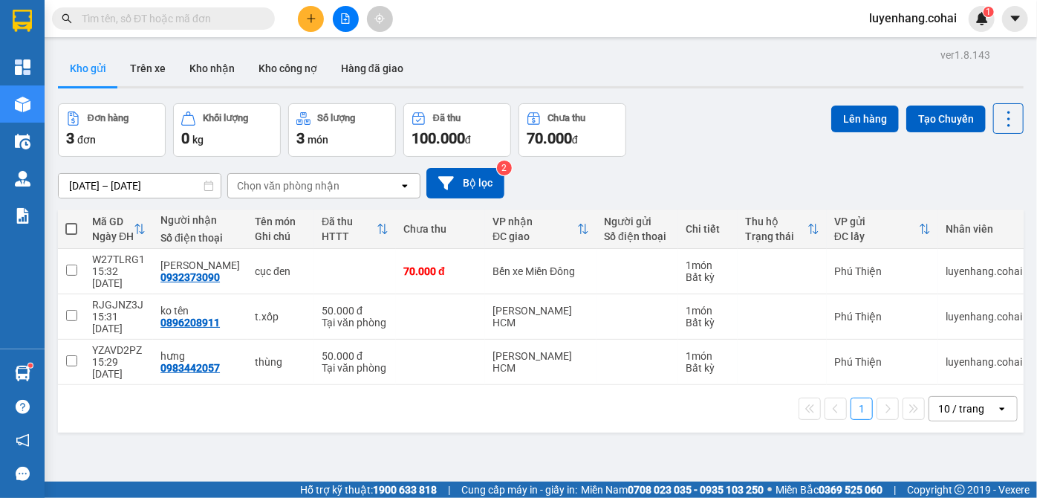
click at [721, 131] on div "Đơn hàng 3 đơn Khối lượng 0 kg Số lượng 3 món Đã thu 100.000 đ Chưa thu 70.000 …" at bounding box center [541, 129] width 966 height 53
click at [704, 121] on div "Đơn hàng 3 đơn Khối lượng 0 kg Số lượng 3 món Đã thu 100.000 đ Chưa thu 70.000 …" at bounding box center [541, 129] width 966 height 53
click at [679, 122] on div "Đơn hàng 3 đơn Khối lượng 0 kg Số lượng 3 món Đã thu 100.000 đ Chưa thu 70.000 …" at bounding box center [541, 129] width 966 height 53
click at [493, 413] on div "ver 1.8.143 Kho gửi Trên xe Kho nhận Kho công nợ Hàng đã giao Đơn hàng 3 đơn Kh…" at bounding box center [541, 294] width 978 height 498
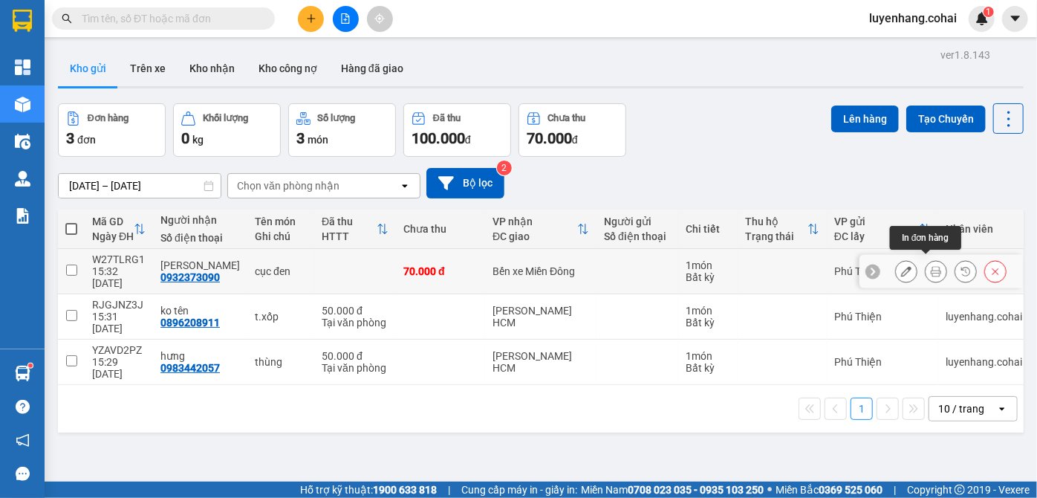
click at [931, 266] on icon at bounding box center [936, 271] width 10 height 10
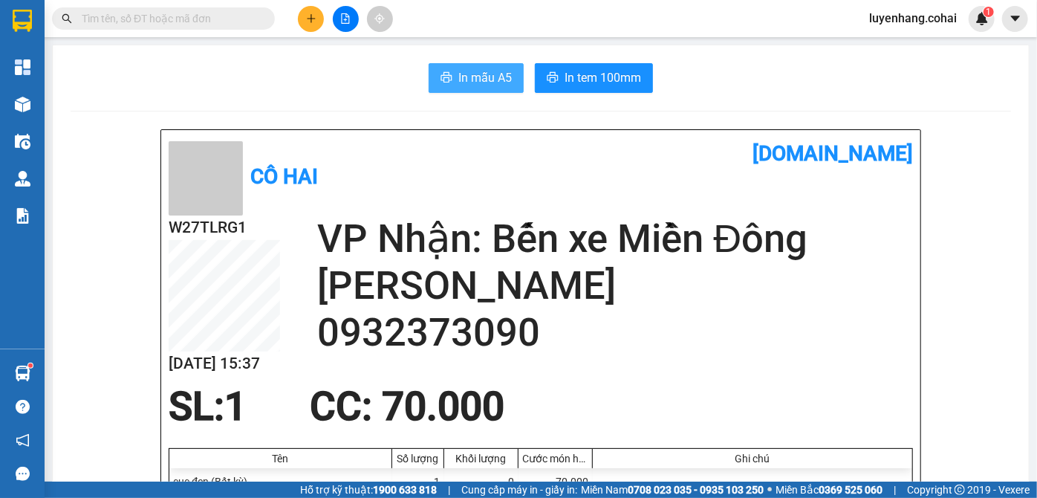
click at [483, 82] on span "In mẫu A5" at bounding box center [484, 77] width 53 height 19
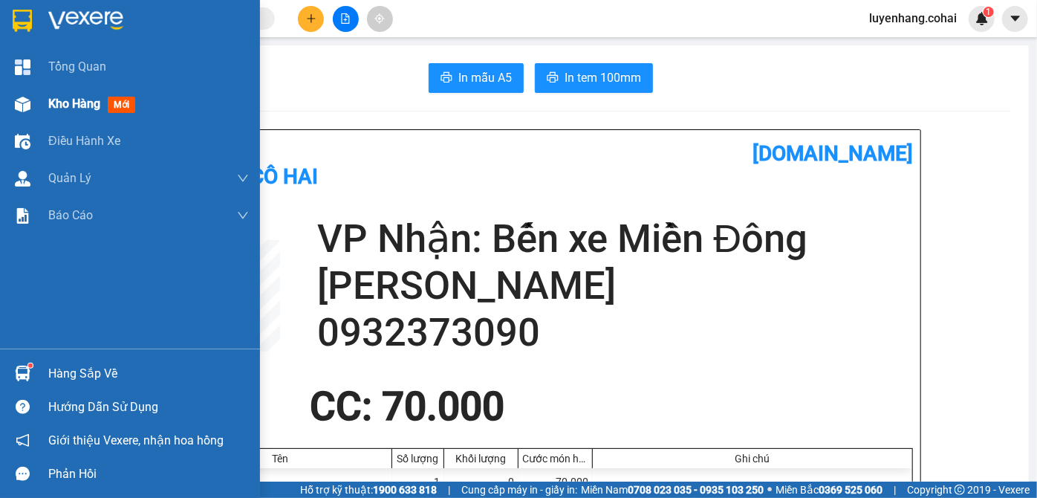
click at [23, 100] on img at bounding box center [23, 105] width 16 height 16
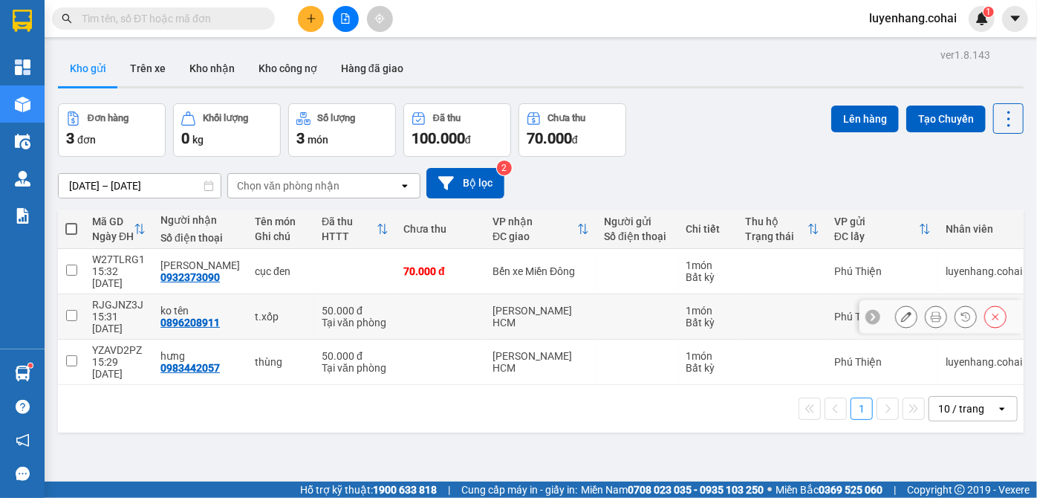
click at [931, 311] on icon at bounding box center [936, 316] width 10 height 10
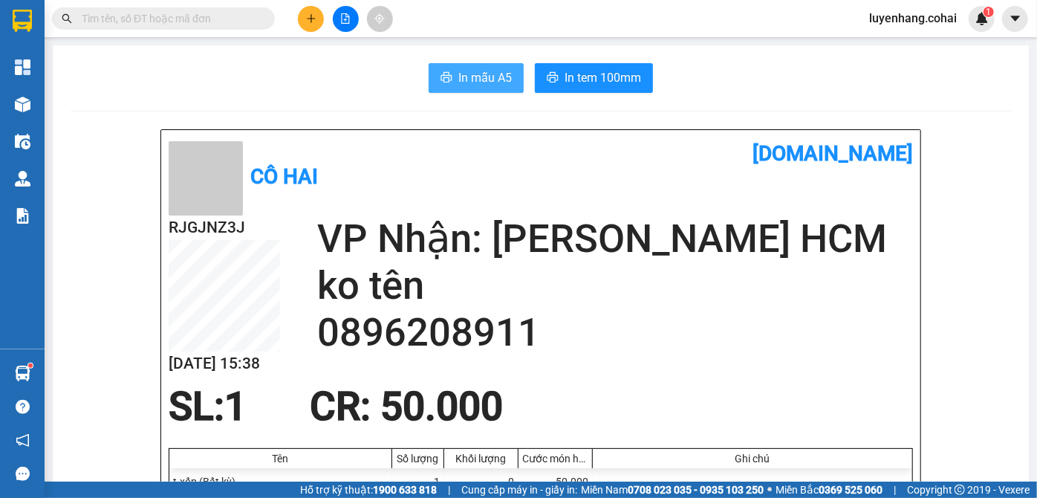
click at [465, 76] on span "In mẫu A5" at bounding box center [484, 77] width 53 height 19
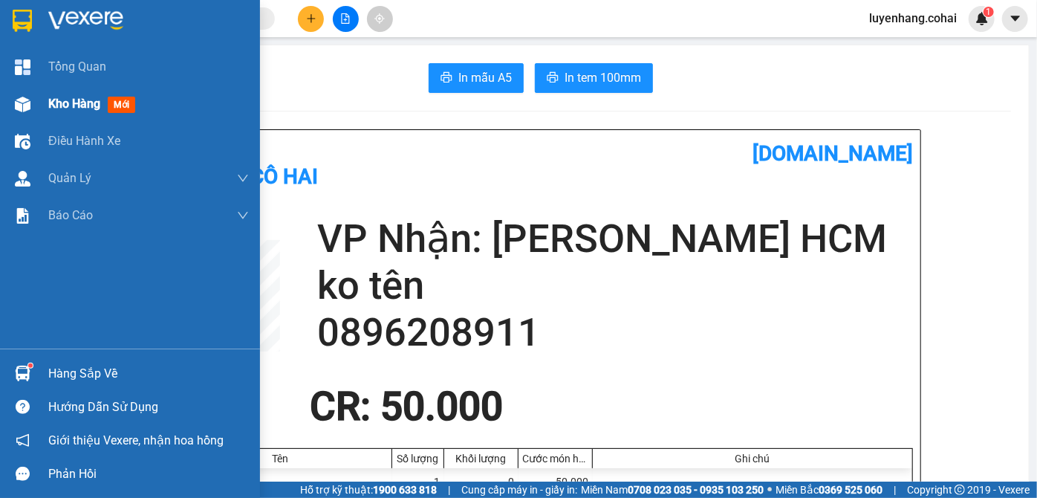
click at [33, 94] on div at bounding box center [23, 104] width 26 height 26
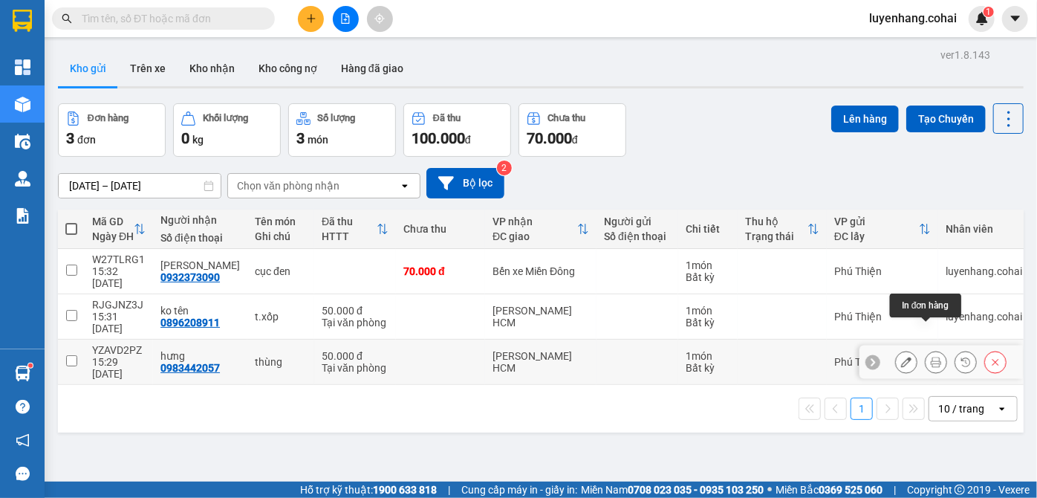
click at [931, 357] on icon at bounding box center [936, 362] width 10 height 10
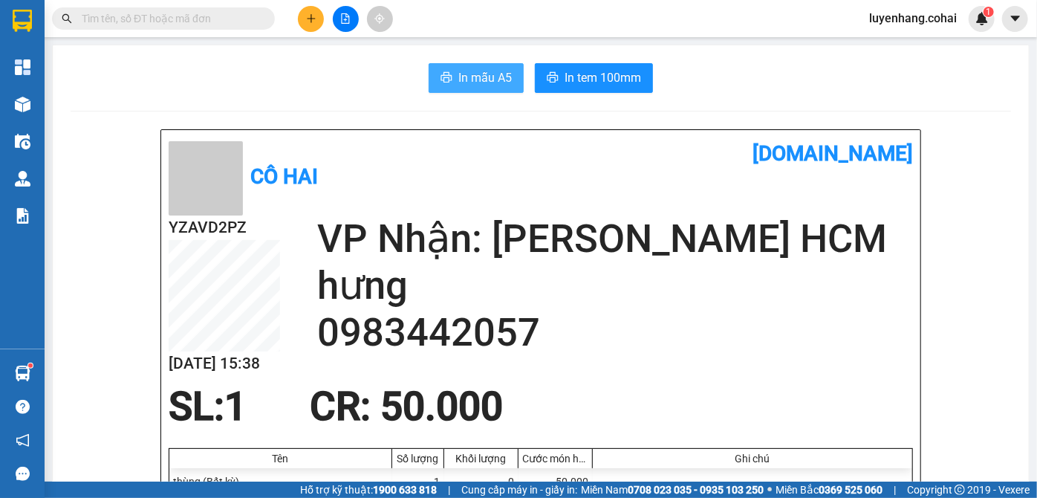
click at [452, 77] on button "In mẫu A5" at bounding box center [476, 78] width 95 height 30
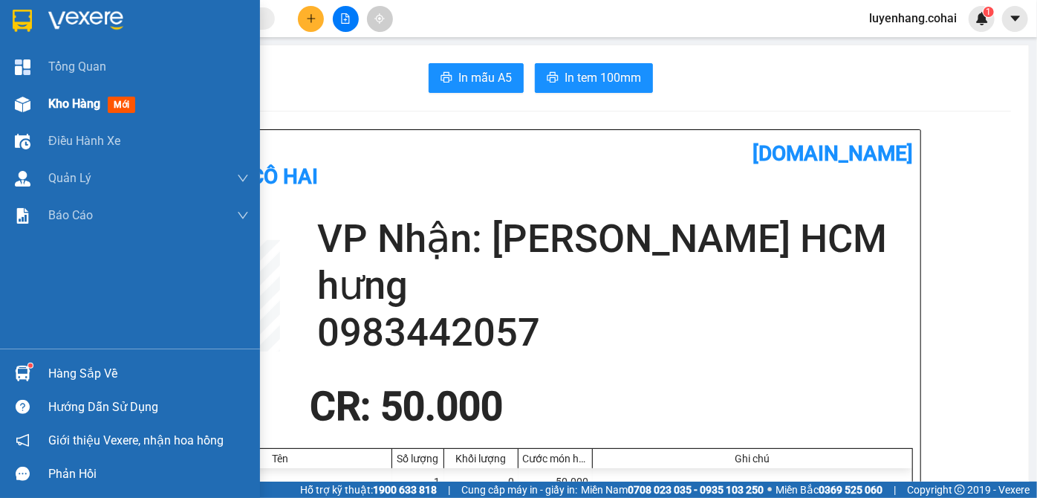
click at [21, 100] on img at bounding box center [23, 105] width 16 height 16
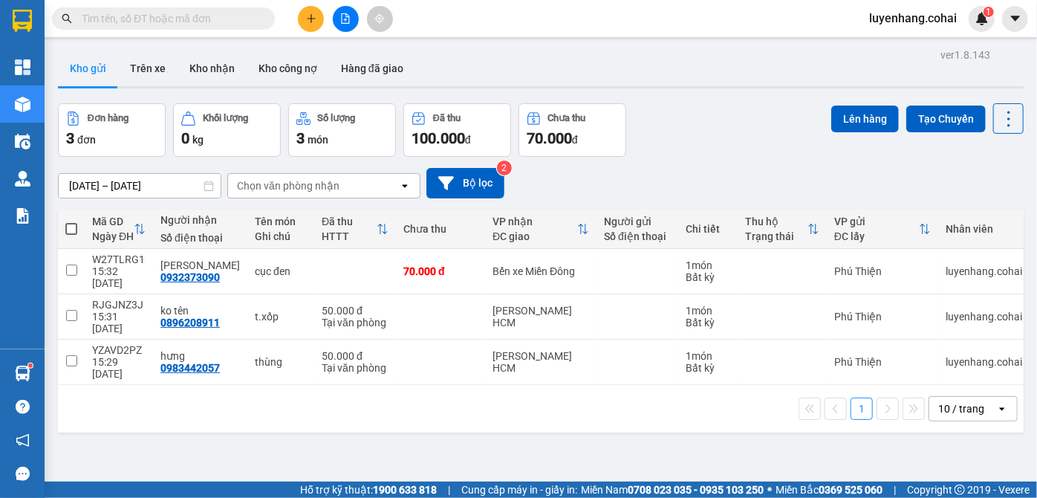
click at [63, 224] on th at bounding box center [71, 229] width 27 height 39
click at [64, 224] on th at bounding box center [71, 229] width 27 height 39
click at [72, 225] on span at bounding box center [71, 229] width 12 height 12
click at [71, 221] on input "checkbox" at bounding box center [71, 221] width 0 height 0
checkbox input "true"
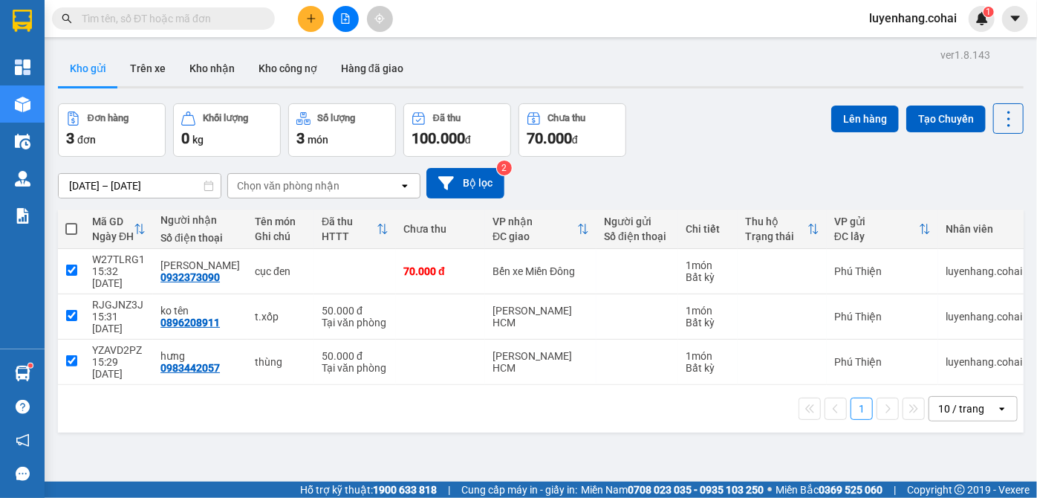
checkbox input "true"
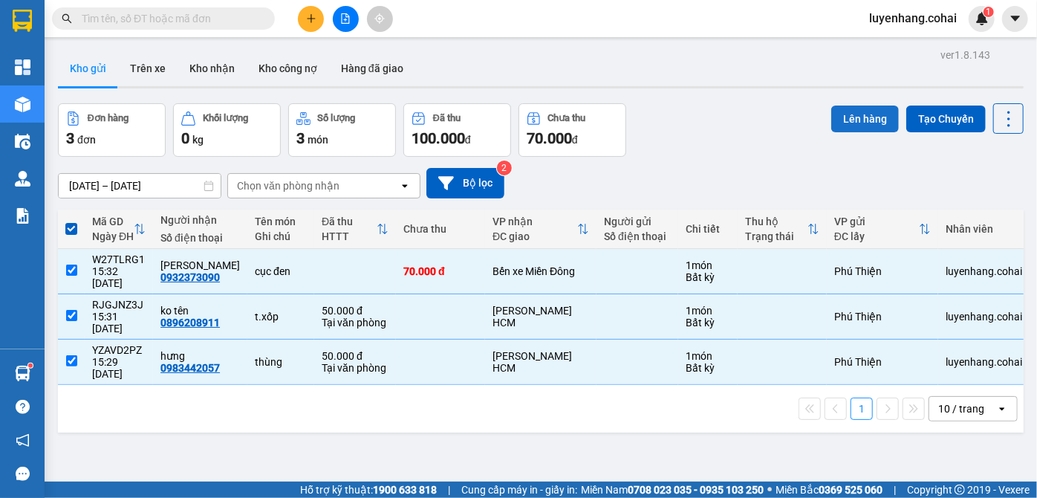
click at [834, 119] on button "Lên hàng" at bounding box center [865, 118] width 68 height 27
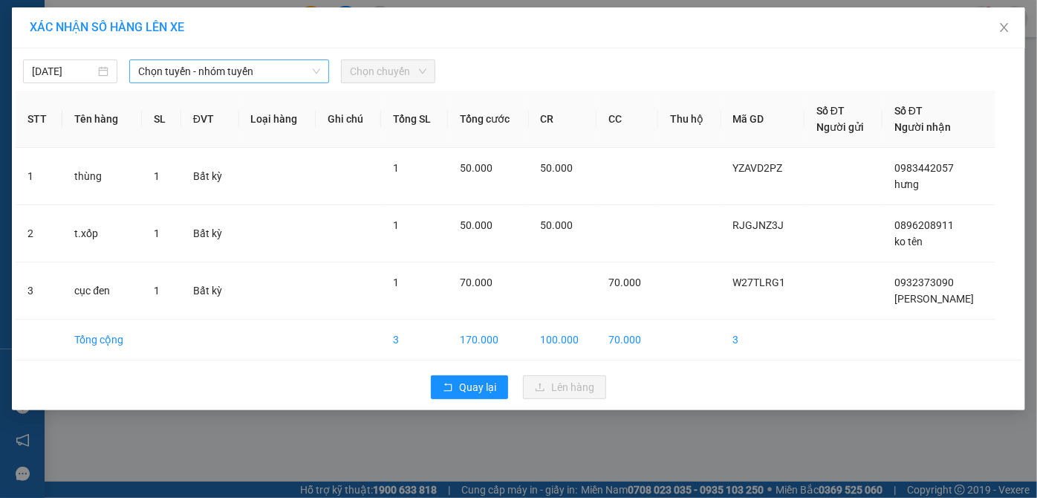
click at [233, 60] on span "Chọn tuyến - nhóm tuyến" at bounding box center [229, 71] width 183 height 22
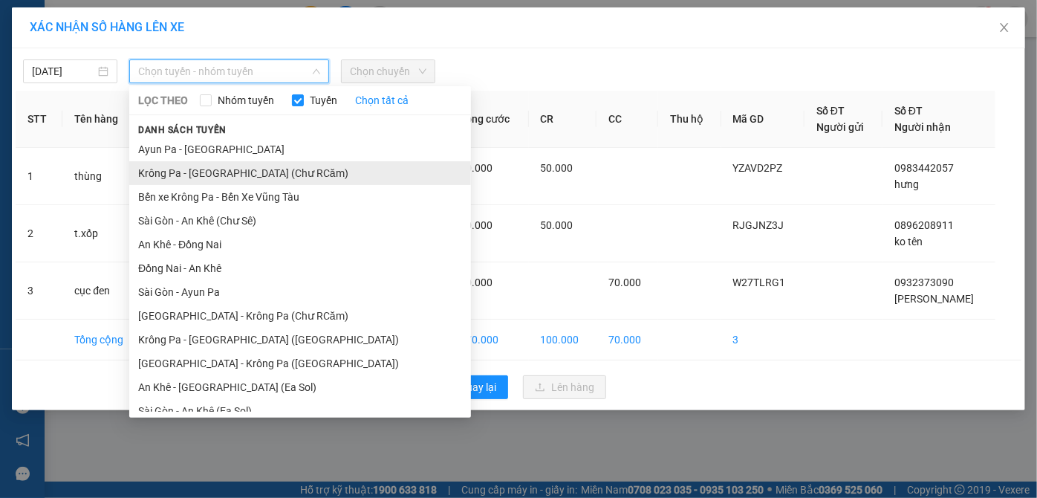
click at [241, 178] on li "Krông Pa - [GEOGRAPHIC_DATA] (Chư RCăm)" at bounding box center [300, 173] width 342 height 24
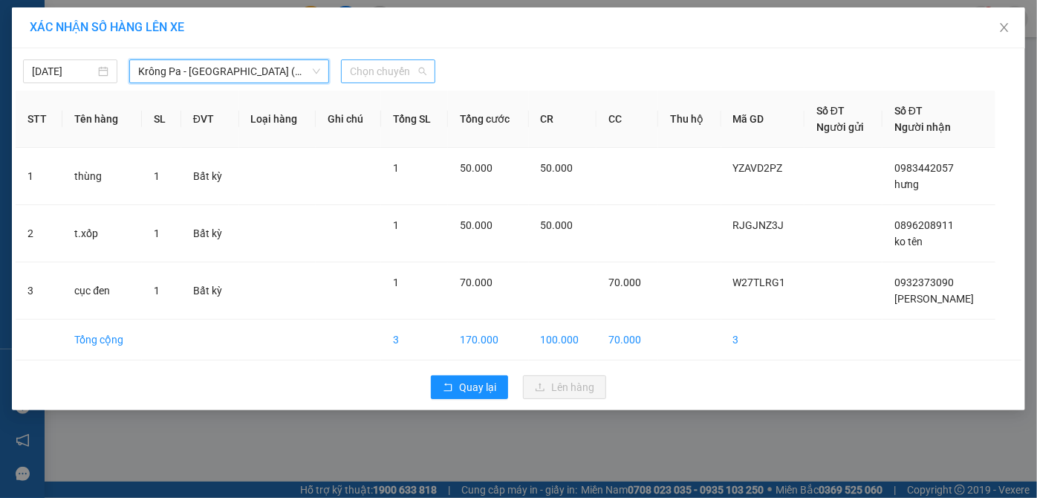
click at [395, 72] on span "Chọn chuyến" at bounding box center [388, 71] width 77 height 22
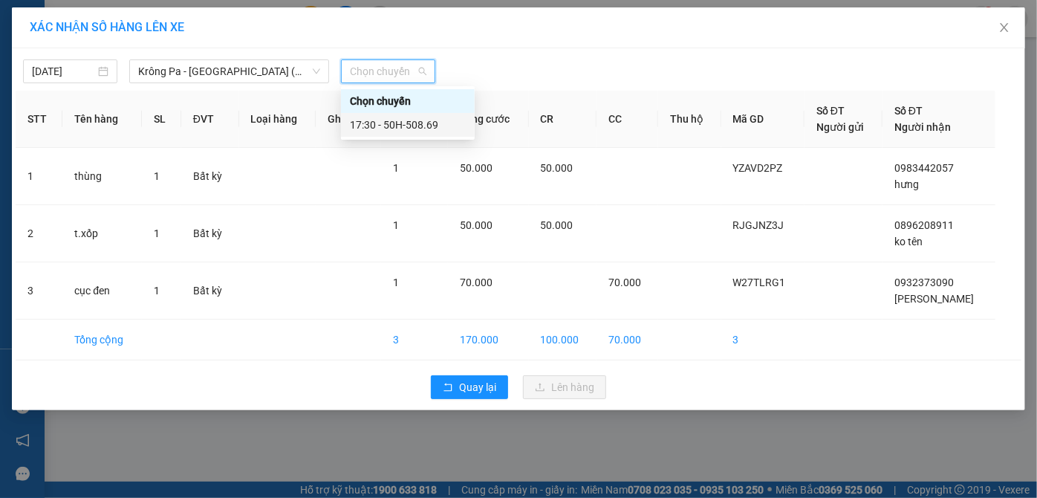
click at [426, 125] on div "17:30 - 50H-508.69" at bounding box center [408, 125] width 116 height 16
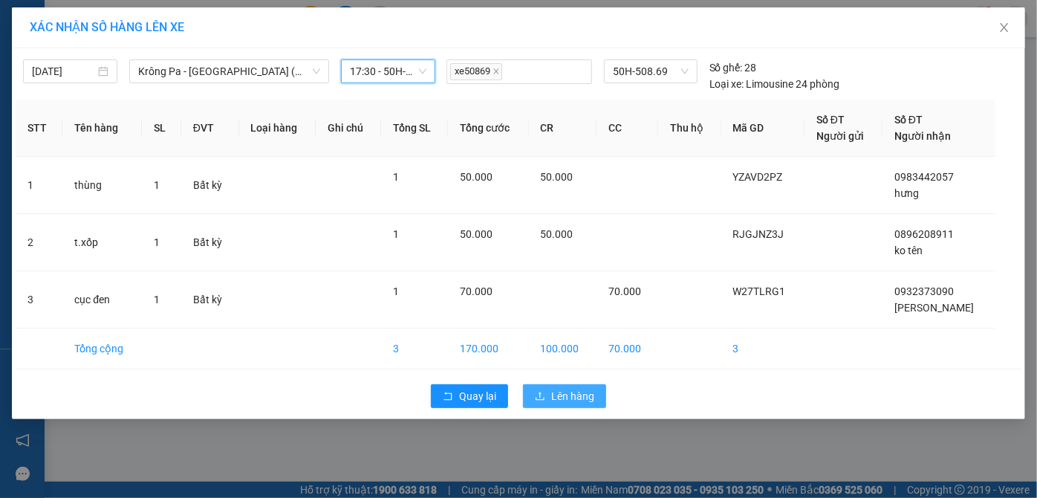
click at [574, 401] on span "Lên hàng" at bounding box center [572, 396] width 43 height 16
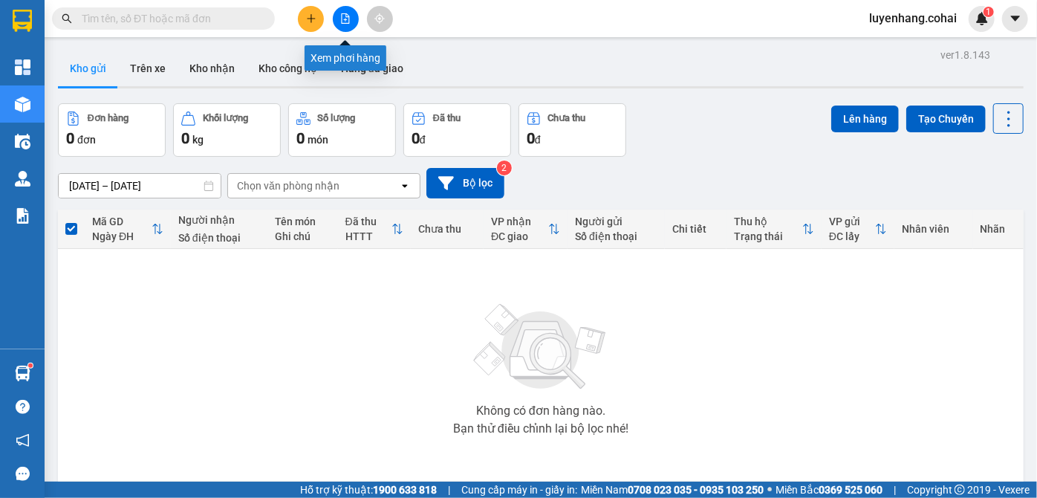
click at [351, 19] on button at bounding box center [346, 19] width 26 height 26
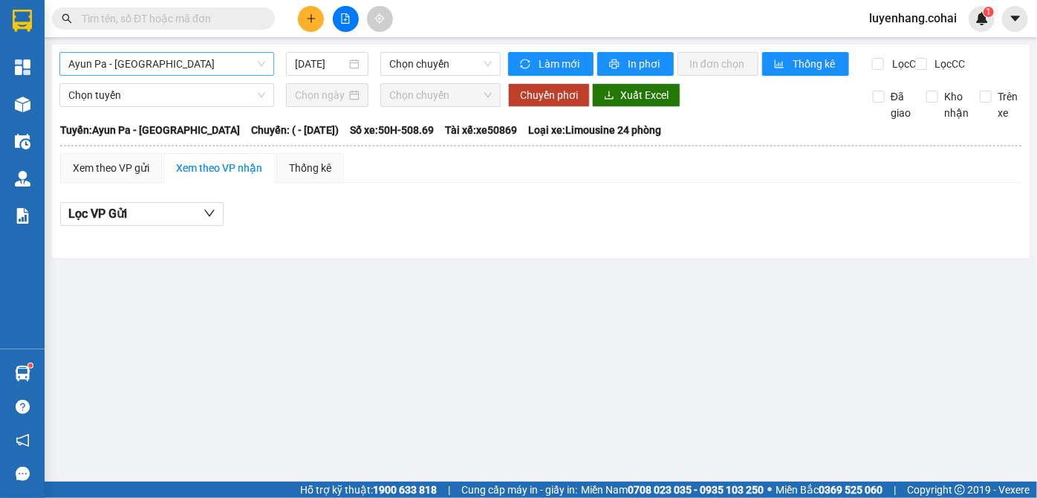
click at [146, 63] on span "Ayun Pa - [GEOGRAPHIC_DATA]" at bounding box center [166, 64] width 197 height 22
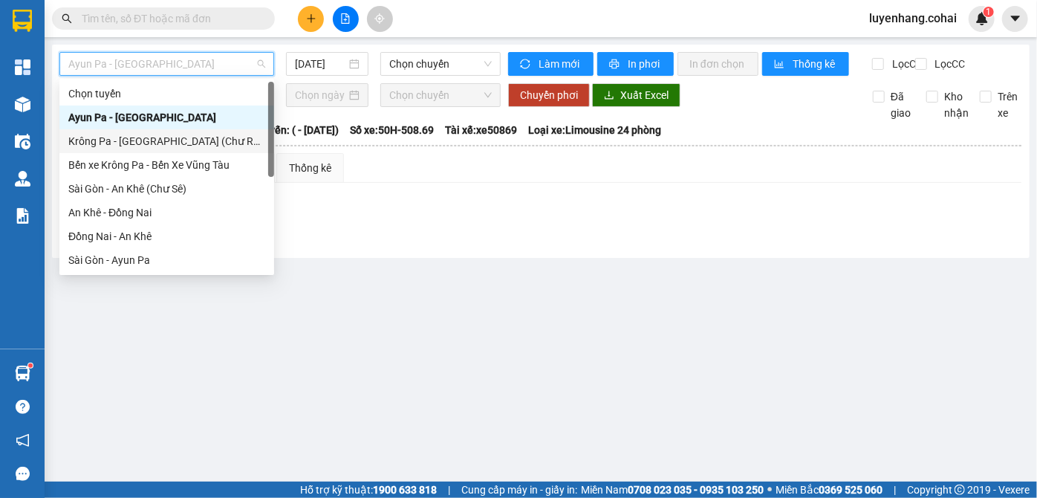
click at [172, 143] on div "Krông Pa - [GEOGRAPHIC_DATA] (Chư RCăm)" at bounding box center [166, 141] width 197 height 16
type input "[DATE]"
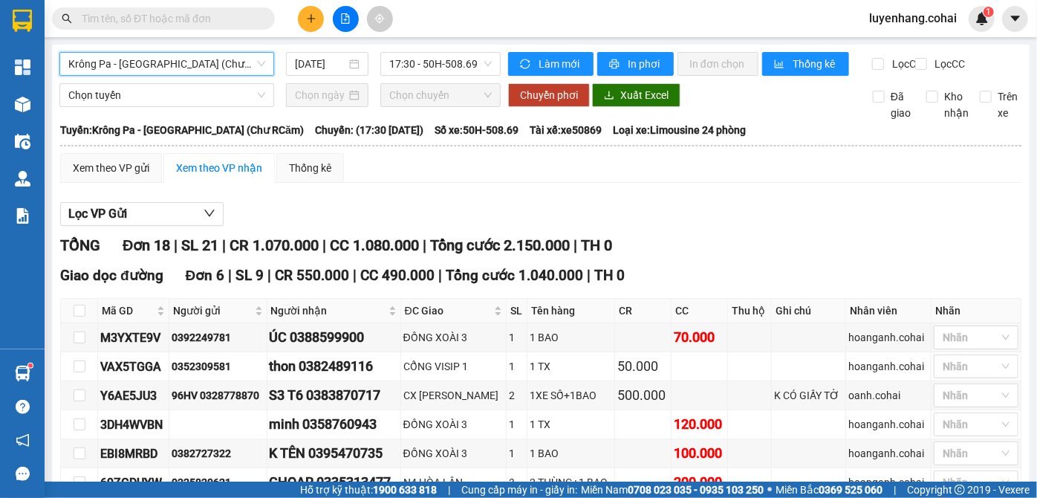
click at [477, 183] on div "Xem theo VP gửi Xem theo VP nhận Thống kê" at bounding box center [540, 168] width 961 height 30
click at [523, 183] on div "Xem theo VP gửi Xem theo VP nhận Thống kê" at bounding box center [540, 168] width 961 height 30
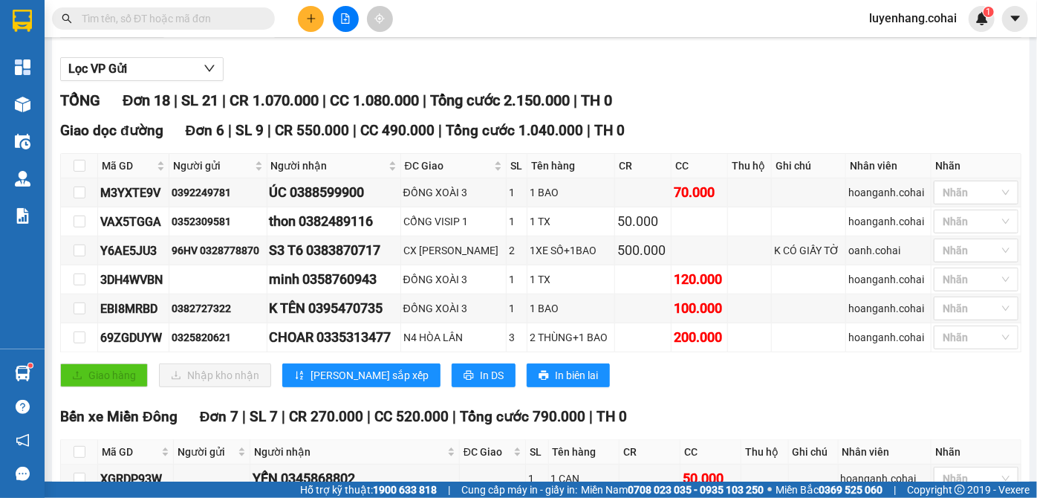
scroll to position [202, 0]
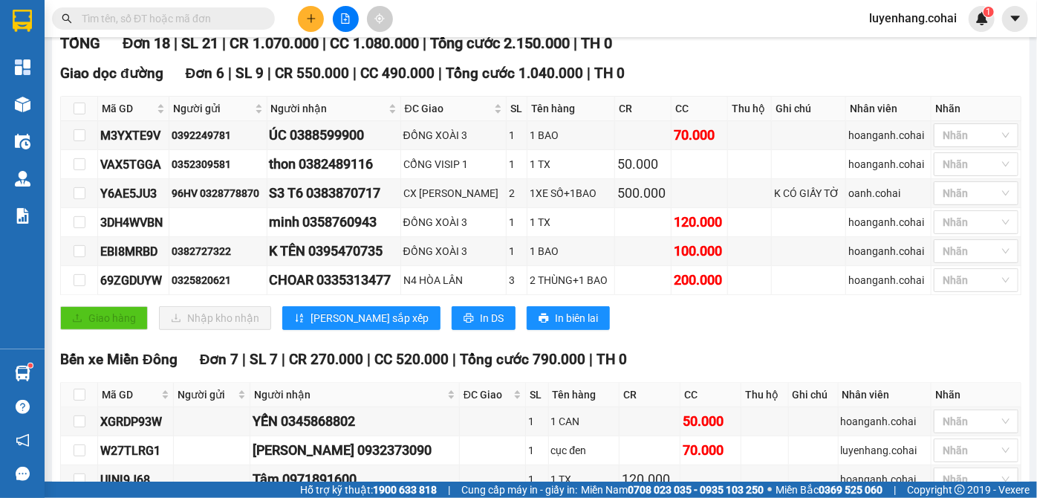
click at [723, 341] on div "Giao dọc đường Đơn 6 | SL 9 | CR 550.000 | CC 490.000 | Tổng cước 1.040.000 | T…" at bounding box center [540, 201] width 961 height 279
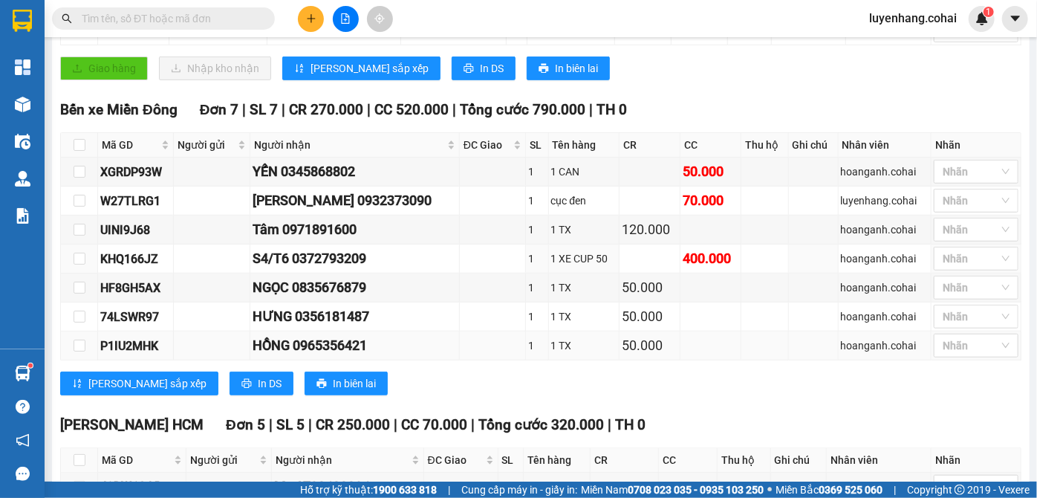
scroll to position [473, 0]
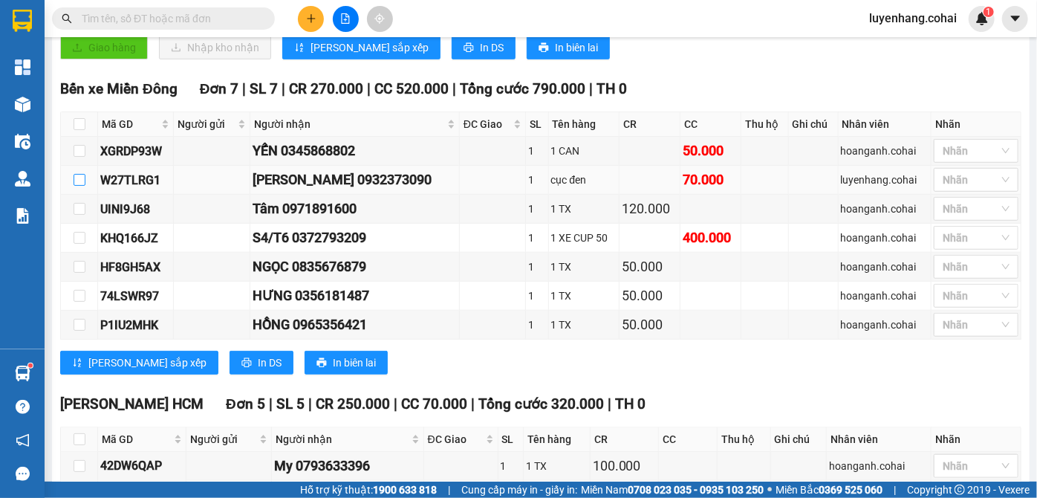
click at [81, 186] on input "checkbox" at bounding box center [80, 180] width 12 height 12
checkbox input "true"
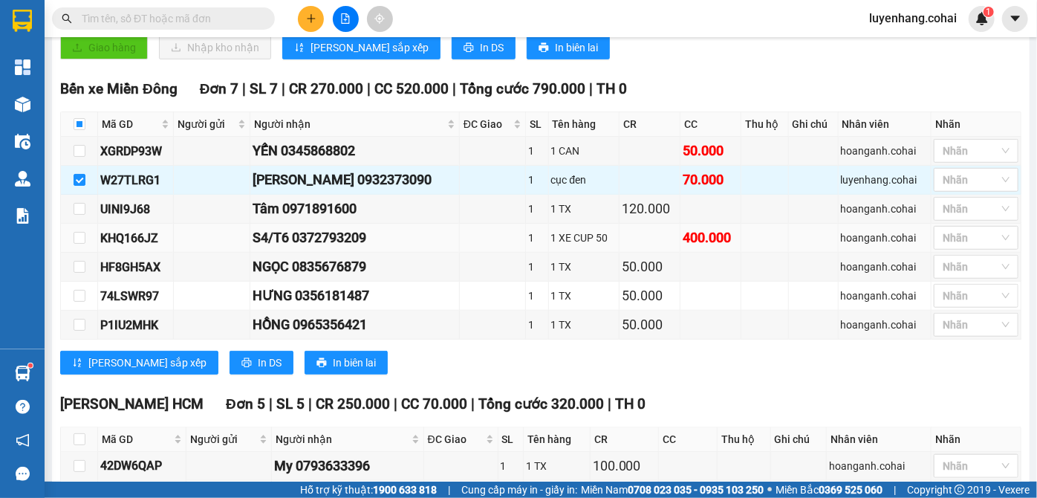
scroll to position [663, 0]
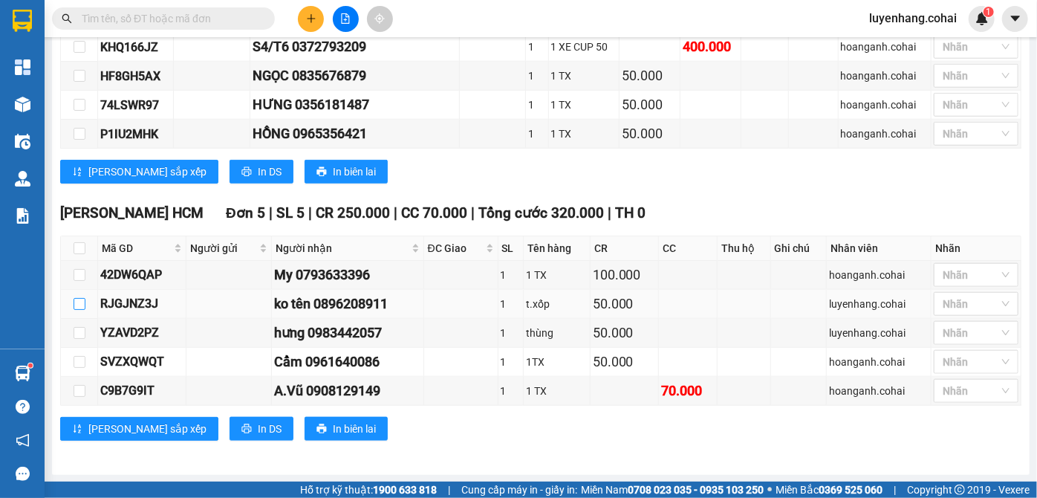
click at [80, 309] on input "checkbox" at bounding box center [80, 304] width 12 height 12
checkbox input "true"
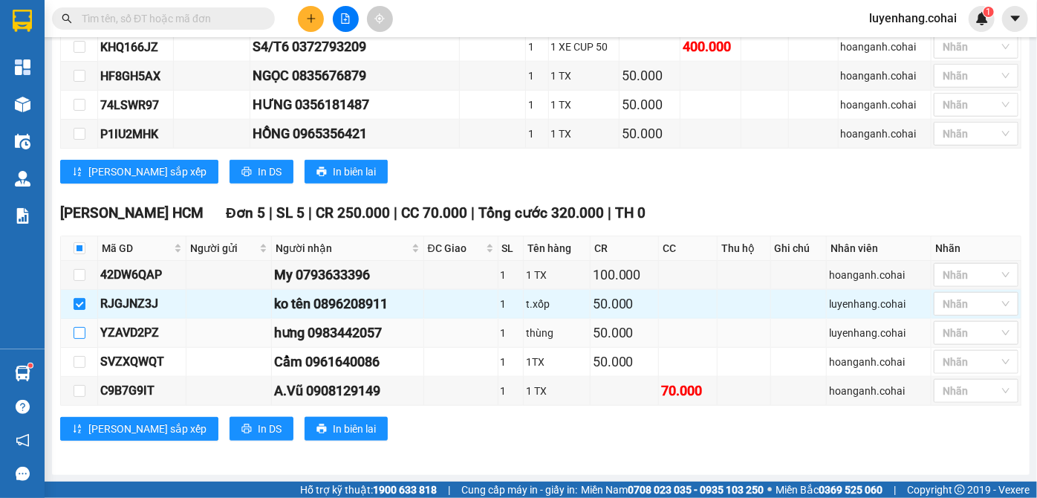
click at [81, 335] on input "checkbox" at bounding box center [80, 333] width 12 height 12
checkbox input "true"
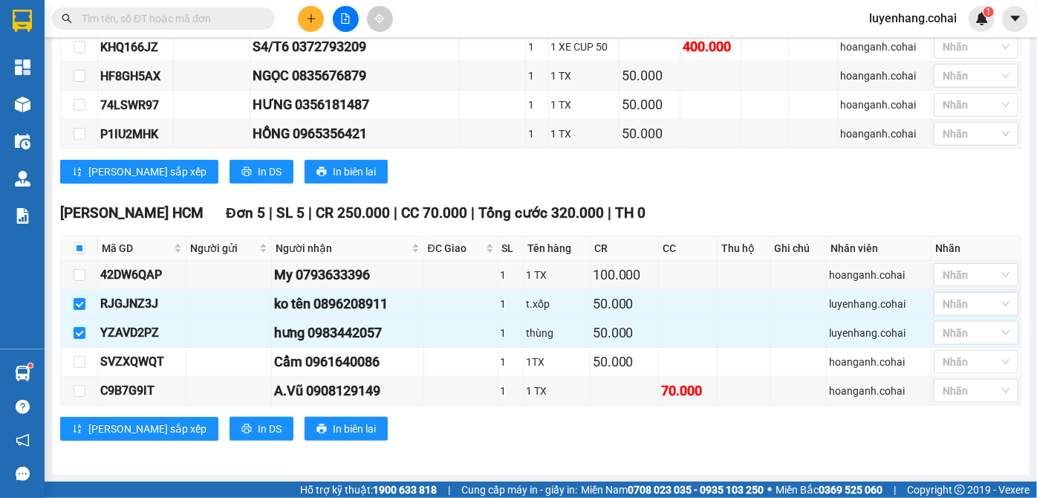
click at [761, 184] on div "[PERSON_NAME] sắp xếp In DS In biên lai" at bounding box center [540, 172] width 961 height 24
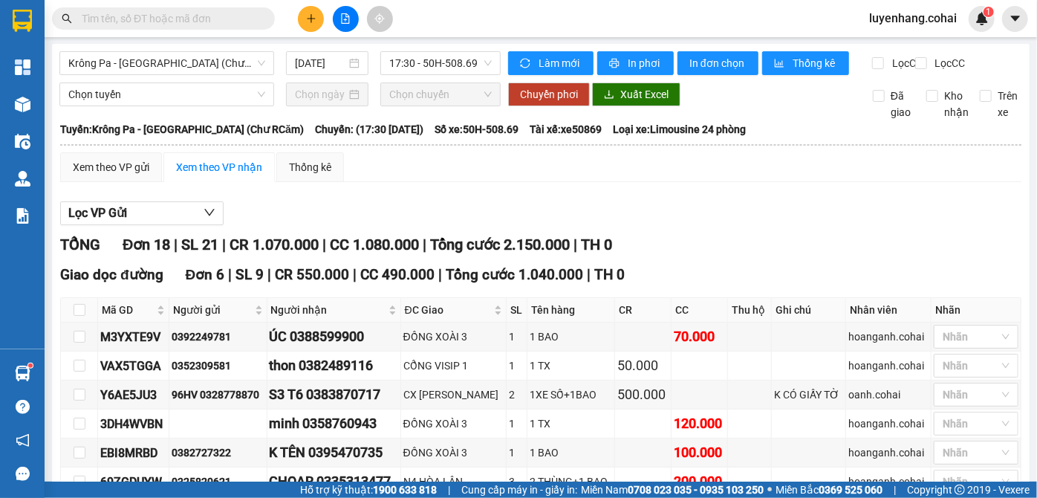
scroll to position [0, 0]
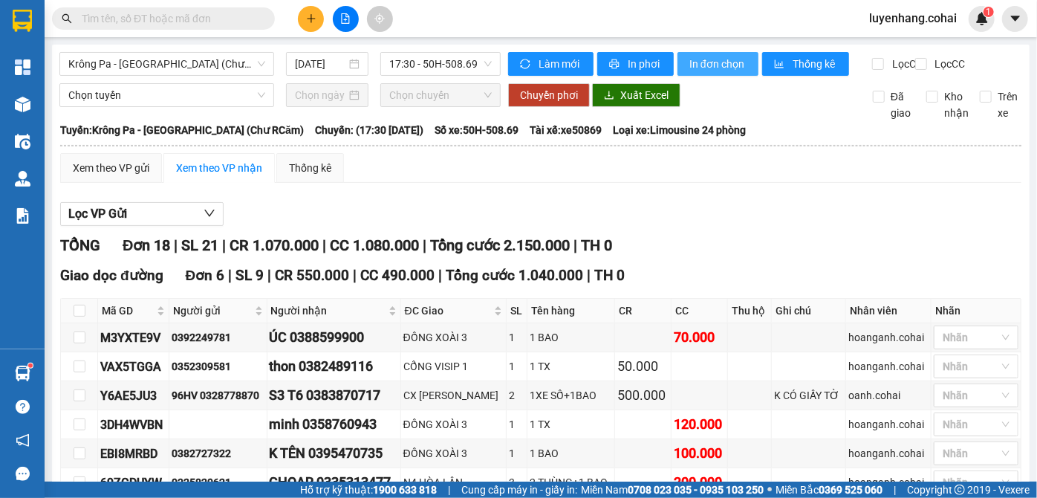
click at [703, 59] on span "In đơn chọn" at bounding box center [717, 64] width 57 height 16
